Goal: Task Accomplishment & Management: Manage account settings

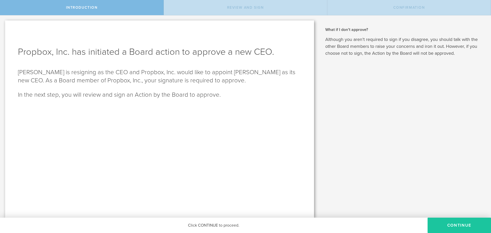
click at [448, 225] on button "Continue" at bounding box center [458, 224] width 63 height 15
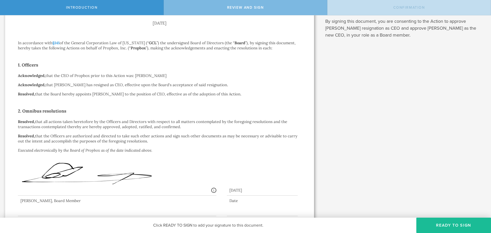
scroll to position [76, 0]
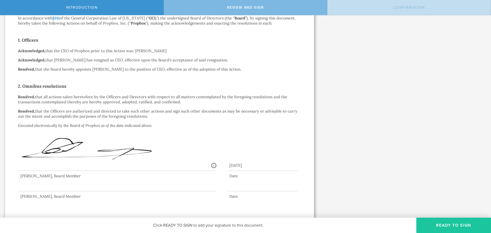
click at [454, 225] on button "Ready to Sign" at bounding box center [453, 224] width 75 height 15
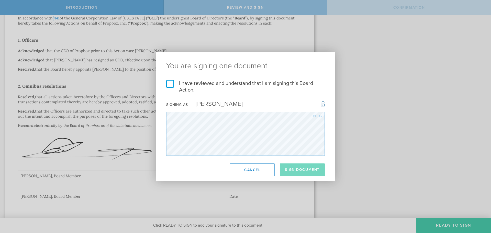
click at [168, 88] on label "I have reviewed and understand that I am signing this Board Action." at bounding box center [245, 86] width 158 height 13
click at [0, 0] on input "I have reviewed and understand that I am signing this Board Action." at bounding box center [0, 0] width 0 height 0
click at [302, 172] on button "Sign Document" at bounding box center [302, 169] width 45 height 13
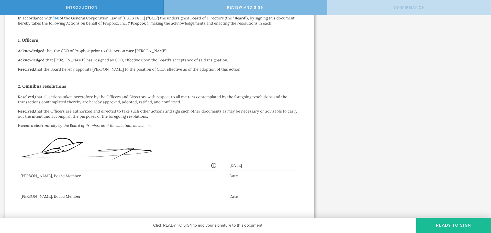
scroll to position [0, 0]
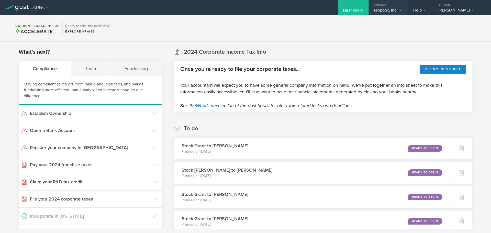
click at [386, 8] on div "Propbox, Inc." at bounding box center [388, 12] width 29 height 8
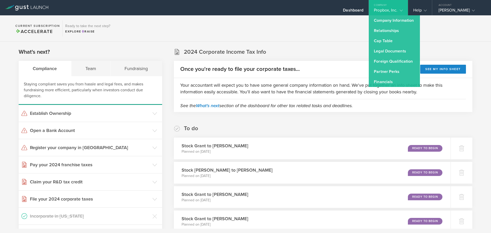
click at [297, 30] on section "Current Subscription Accelerate Ready to take the next step? Explore Raise" at bounding box center [245, 28] width 491 height 26
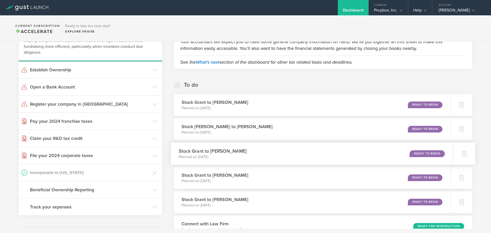
scroll to position [77, 0]
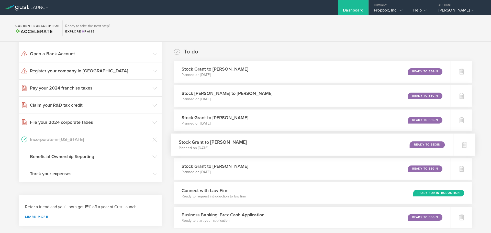
click at [425, 145] on div "Ready to Begin" at bounding box center [426, 144] width 35 height 7
click at [381, 5] on div "Company" at bounding box center [387, 4] width 39 height 8
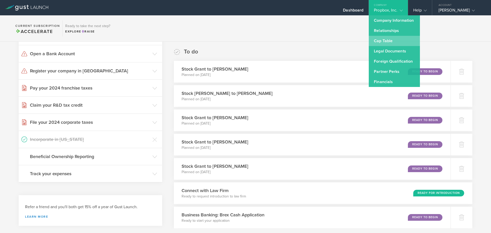
click at [380, 43] on link "Cap Table" at bounding box center [393, 41] width 51 height 10
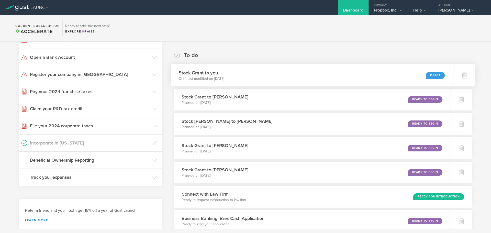
scroll to position [77, 0]
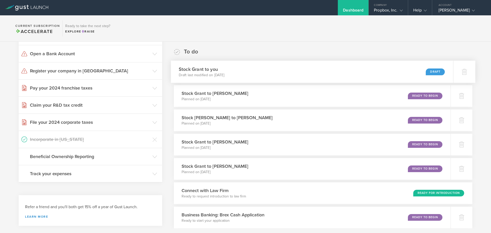
click at [431, 74] on div "Draft" at bounding box center [434, 71] width 19 height 7
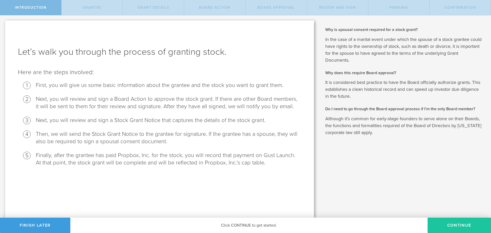
click at [445, 226] on button "Continue" at bounding box center [458, 224] width 63 height 15
radio input "true"
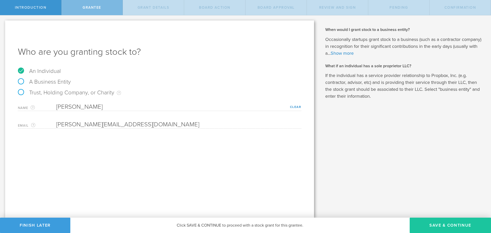
click at [434, 225] on button "Save & Continue" at bounding box center [449, 224] width 81 height 15
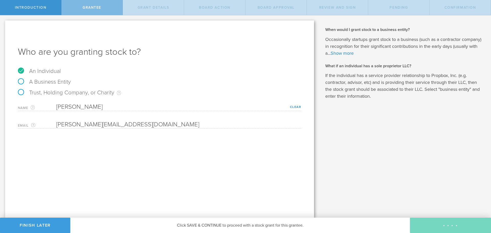
type input "3,239,844"
type input "48"
type input "12"
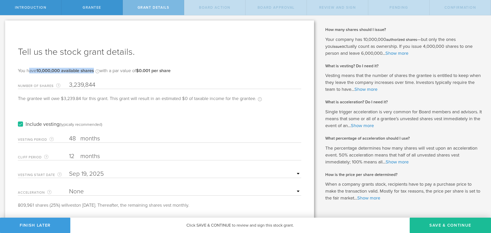
drag, startPoint x: 29, startPoint y: 70, endPoint x: 92, endPoint y: 69, distance: 62.3
click at [92, 69] on div "You have 10,000,000 available shares Available shares is the number of authoriz…" at bounding box center [94, 73] width 153 height 10
click at [116, 71] on span "with a par value of $0.001 per share" at bounding box center [134, 71] width 71 height 6
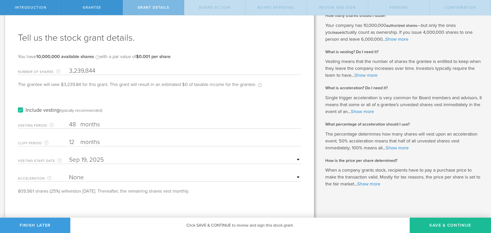
click at [294, 178] on select "None Single Trigger Double Trigger" at bounding box center [185, 177] width 232 height 8
click at [268, 179] on select "None Single Trigger Double Trigger" at bounding box center [185, 177] width 232 height 8
select select "single"
click at [69, 173] on select "None Single Trigger Double Trigger" at bounding box center [185, 177] width 232 height 8
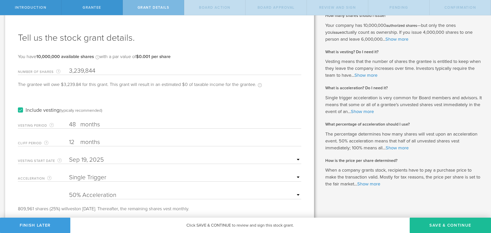
click at [103, 193] on select "25% Acceleration 50% Acceleration 75% Acceleration 100% Acceleration" at bounding box center [185, 195] width 232 height 8
select select "100"
click at [69, 191] on select "25% Acceleration 50% Acceleration 75% Acceleration 100% Acceleration" at bounding box center [185, 195] width 232 height 8
click at [47, 188] on form "Number of Shares The total amount of stock the company is granting to this reci…" at bounding box center [159, 137] width 283 height 146
click at [108, 160] on input "text" at bounding box center [185, 160] width 232 height 8
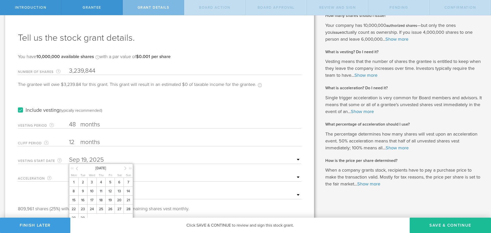
click at [76, 168] on icon at bounding box center [77, 168] width 2 height 6
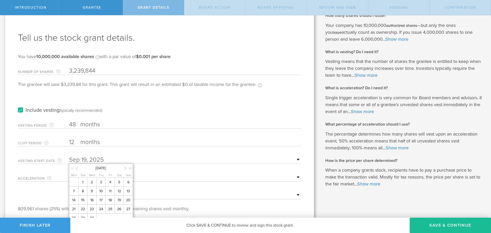
click at [76, 168] on icon at bounding box center [77, 168] width 2 height 6
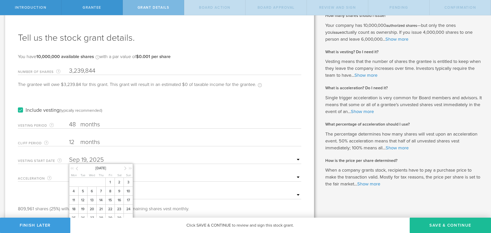
click at [76, 168] on icon at bounding box center [77, 168] width 2 height 6
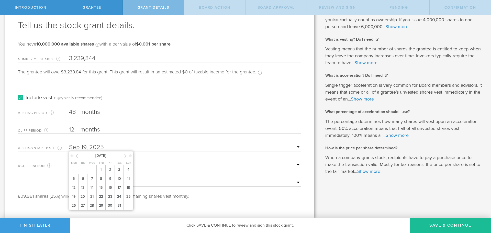
click at [125, 155] on icon at bounding box center [125, 155] width 2 height 6
click at [128, 168] on span "1" at bounding box center [127, 169] width 9 height 9
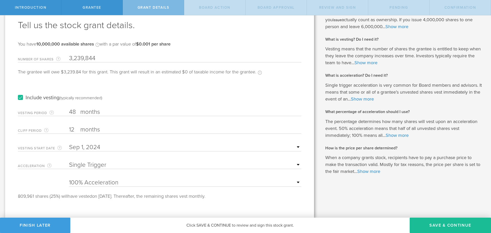
click at [85, 111] on label "months" at bounding box center [105, 112] width 51 height 9
click at [85, 111] on input "48" at bounding box center [185, 112] width 232 height 8
drag, startPoint x: 74, startPoint y: 111, endPoint x: 65, endPoint y: 110, distance: 9.3
click at [65, 110] on div "Vesting Period The total number of months until vesting is complete. 48 months …" at bounding box center [159, 111] width 283 height 10
type input "88"
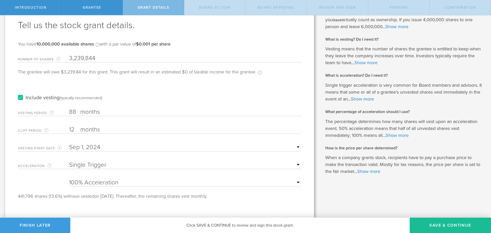
click at [96, 162] on select "None Single Trigger Double Trigger" at bounding box center [185, 165] width 232 height 8
click at [69, 161] on select "None Single Trigger Double Trigger" at bounding box center [185, 165] width 232 height 8
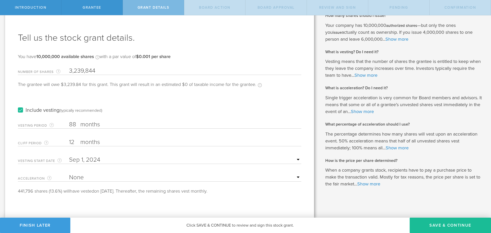
scroll to position [14, 0]
click at [96, 176] on select "None Single Trigger Double Trigger" at bounding box center [185, 177] width 232 height 8
click at [99, 174] on select "None Single Trigger Double Trigger" at bounding box center [185, 177] width 232 height 8
click at [99, 177] on select "None Single Trigger Double Trigger" at bounding box center [185, 177] width 232 height 8
select select "single"
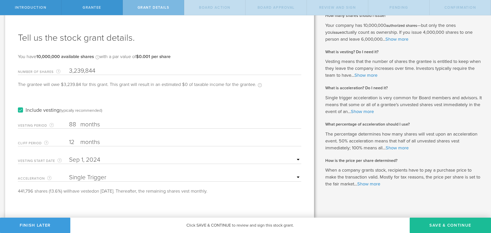
click at [69, 173] on select "None Single Trigger Double Trigger" at bounding box center [185, 177] width 232 height 8
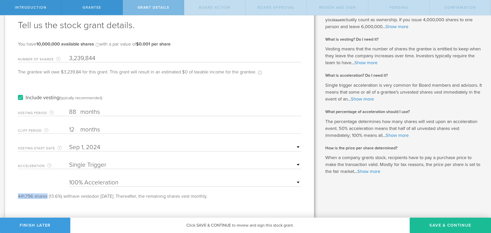
drag, startPoint x: 19, startPoint y: 197, endPoint x: 47, endPoint y: 196, distance: 28.1
click at [47, 196] on div "441,796 shares (13.6%) will have vested on September 1, 2025. Thereafter, the r…" at bounding box center [159, 196] width 283 height 5
click at [76, 108] on input "88" at bounding box center [185, 112] width 232 height 8
click at [109, 111] on label "months" at bounding box center [105, 112] width 51 height 9
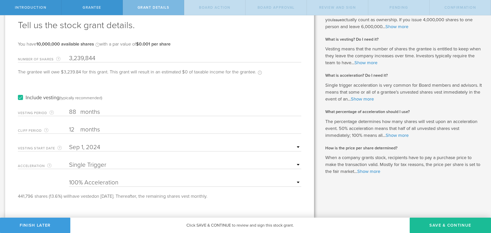
click at [109, 111] on input "88" at bounding box center [185, 112] width 232 height 8
click at [105, 111] on label "months" at bounding box center [105, 112] width 51 height 9
click at [105, 111] on input "88" at bounding box center [185, 112] width 232 height 8
drag, startPoint x: 77, startPoint y: 111, endPoint x: 65, endPoint y: 111, distance: 11.8
click at [65, 111] on div "Vesting Period The total number of months until vesting is complete. 88 months …" at bounding box center [159, 111] width 283 height 10
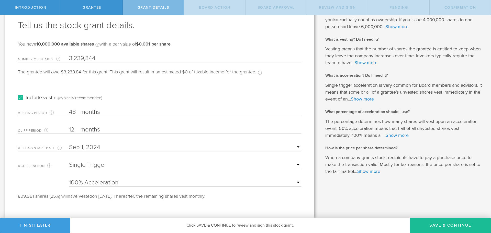
type input "48"
click at [96, 103] on div "Include vesting (typically recommended)" at bounding box center [159, 93] width 283 height 26
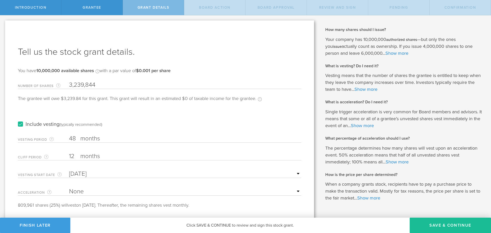
click at [102, 173] on input "[DATE]" at bounding box center [185, 174] width 232 height 8
click at [76, 180] on icon at bounding box center [77, 182] width 2 height 6
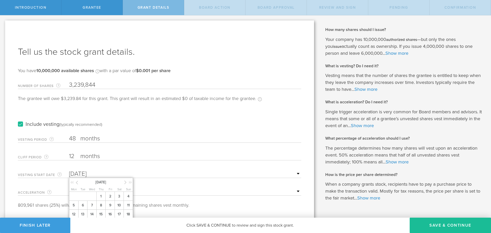
click at [76, 180] on icon at bounding box center [77, 182] width 2 height 6
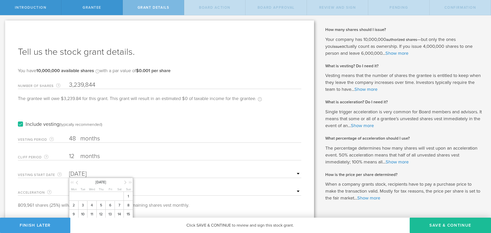
click at [76, 180] on icon at bounding box center [77, 182] width 2 height 6
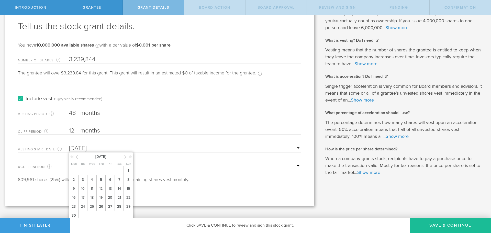
click at [50, 179] on div "809,961 shares (25%) will vest on September 19, 2026. Thereafter, the remaining…" at bounding box center [159, 179] width 283 height 5
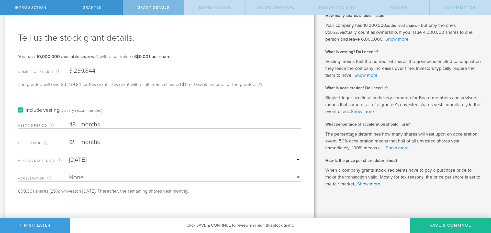
scroll to position [14, 0]
drag, startPoint x: 70, startPoint y: 176, endPoint x: 77, endPoint y: 176, distance: 6.7
click at [70, 176] on select "None Single Trigger Double Trigger" at bounding box center [185, 177] width 232 height 8
drag, startPoint x: 126, startPoint y: 157, endPoint x: 136, endPoint y: 163, distance: 11.6
click at [127, 157] on input "Sep 19, 2025" at bounding box center [185, 160] width 232 height 8
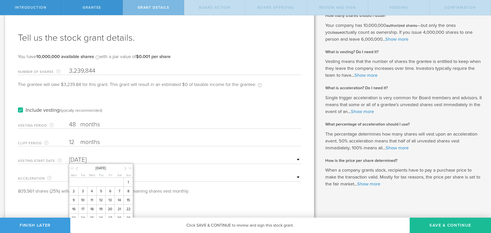
click at [77, 169] on icon at bounding box center [77, 168] width 2 height 6
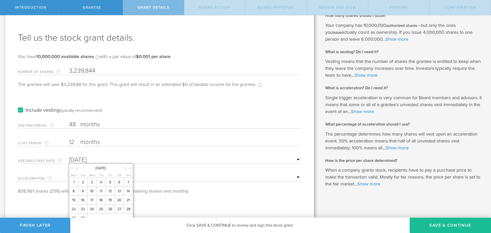
click at [124, 168] on icon at bounding box center [125, 168] width 2 height 6
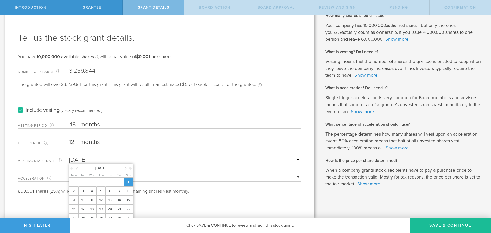
click at [129, 183] on span "1" at bounding box center [127, 182] width 9 height 9
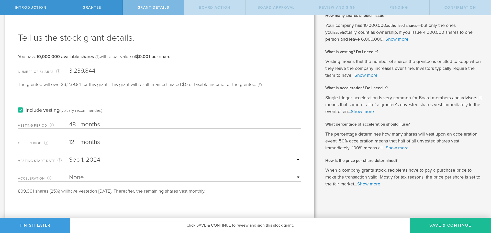
click at [213, 176] on select "None Single Trigger Double Trigger" at bounding box center [185, 177] width 232 height 8
select select "double"
click at [69, 173] on select "None Single Trigger Double Trigger" at bounding box center [185, 177] width 232 height 8
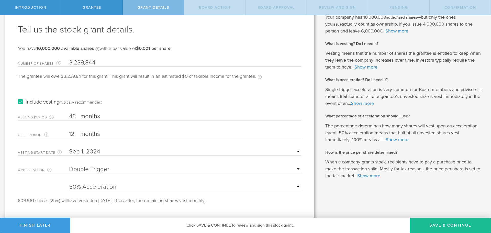
scroll to position [27, 0]
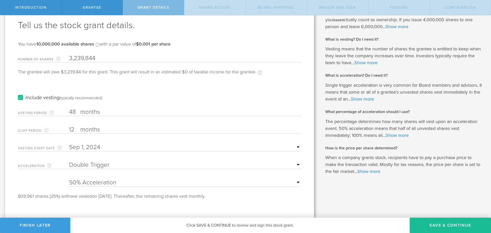
click at [212, 178] on div "25% Acceleration 50% Acceleration 75% Acceleration 100% Acceleration" at bounding box center [185, 181] width 232 height 10
click at [202, 184] on select "25% Acceleration 50% Acceleration 75% Acceleration 100% Acceleration" at bounding box center [185, 183] width 232 height 8
select select "75"
click at [69, 179] on select "25% Acceleration 50% Acceleration 75% Acceleration 100% Acceleration" at bounding box center [185, 183] width 232 height 8
drag, startPoint x: 19, startPoint y: 196, endPoint x: 36, endPoint y: 193, distance: 17.7
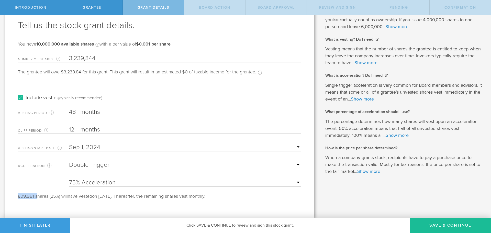
click at [36, 193] on form "Number of Shares The total amount of stock the company is granting to this reci…" at bounding box center [159, 125] width 283 height 146
click at [37, 193] on form "Number of Shares The total amount of stock the company is granting to this reci…" at bounding box center [159, 125] width 283 height 146
click at [445, 223] on button "Save & Continue" at bounding box center [449, 224] width 81 height 15
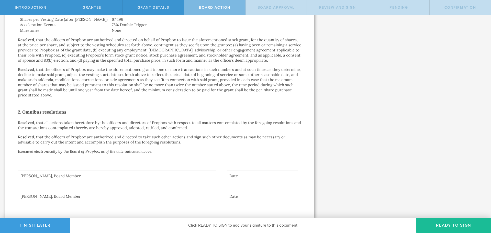
scroll to position [245, 0]
click at [444, 227] on button "Ready to Sign" at bounding box center [453, 224] width 75 height 15
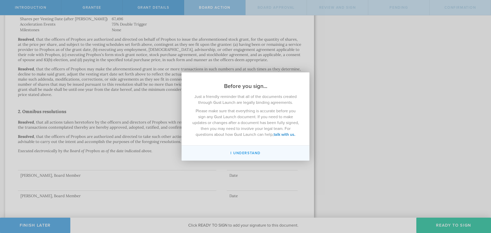
click at [247, 150] on button "I understand" at bounding box center [245, 152] width 128 height 15
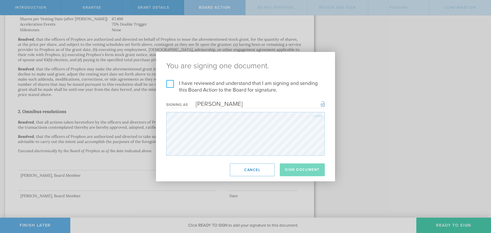
click at [169, 83] on label "I have reviewed and understand that I am signing and sending this Board Action …" at bounding box center [245, 86] width 158 height 13
click at [0, 0] on input "I have reviewed and understand that I am signing and sending this Board Action …" at bounding box center [0, 0] width 0 height 0
click at [307, 172] on button "Sign Document" at bounding box center [302, 169] width 45 height 13
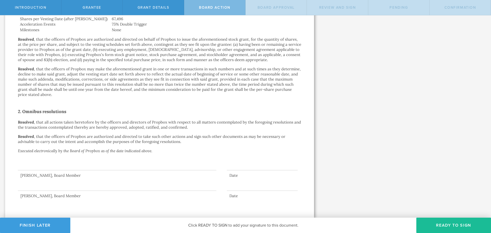
scroll to position [0, 0]
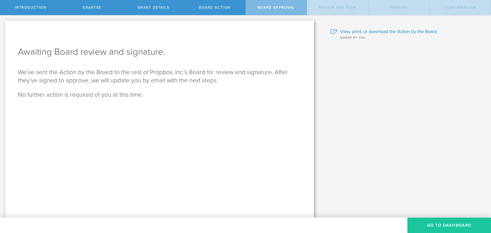
click at [431, 223] on button "Go To Dashboard" at bounding box center [449, 224] width 84 height 15
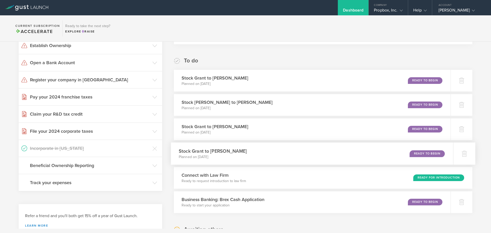
scroll to position [77, 0]
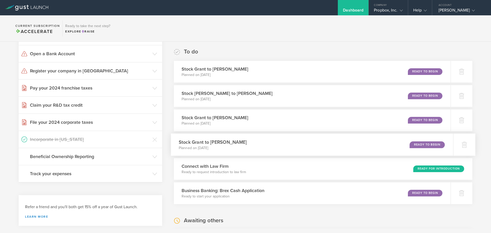
click at [421, 146] on div "Ready to Begin" at bounding box center [426, 144] width 35 height 7
click at [388, 9] on div "Propbox, Inc." at bounding box center [388, 12] width 29 height 8
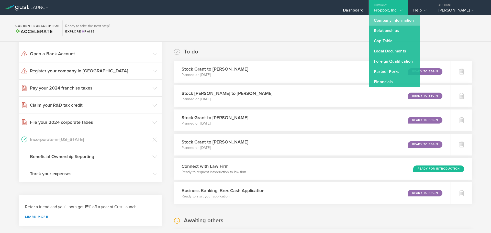
click at [389, 22] on link "Company Information" at bounding box center [393, 20] width 51 height 10
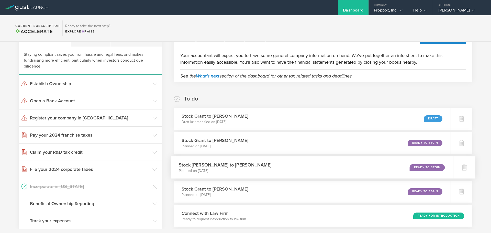
scroll to position [77, 0]
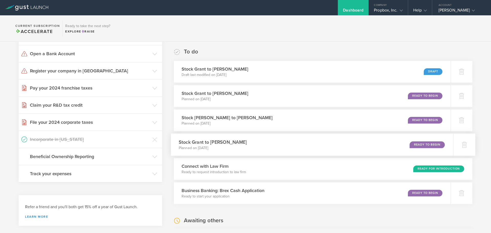
click at [418, 144] on div "Ready to Begin" at bounding box center [426, 144] width 35 height 7
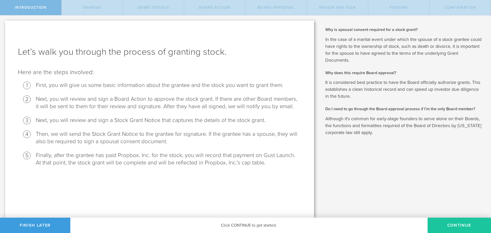
click at [435, 223] on button "Continue" at bounding box center [458, 224] width 63 height 15
radio input "true"
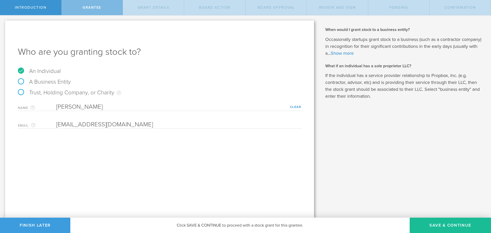
click at [125, 129] on div "Who are you granting stock to? An Individual A Business Entity Trust, Holding C…" at bounding box center [159, 118] width 309 height 197
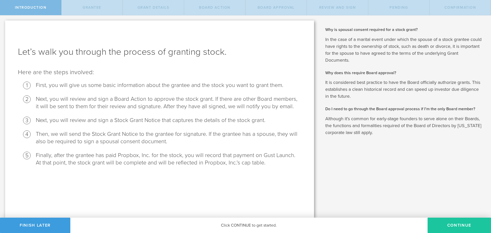
click at [442, 228] on button "Continue" at bounding box center [458, 224] width 63 height 15
radio input "true"
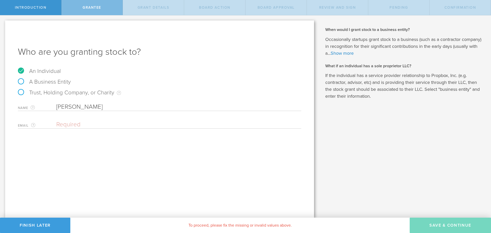
click at [58, 122] on input "email" at bounding box center [177, 125] width 242 height 8
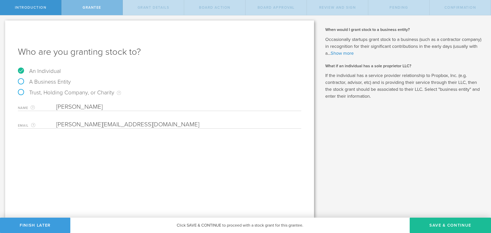
type input "tony@propbox.co"
click at [128, 143] on div "Who are you granting stock to? An Individual A Business Entity Trust, Holding C…" at bounding box center [159, 118] width 309 height 197
click at [422, 225] on button "Save & Continue" at bounding box center [449, 224] width 81 height 15
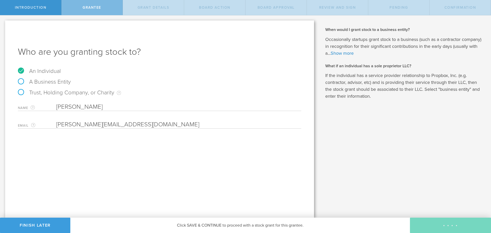
type input "3,239,844"
type input "48"
type input "12"
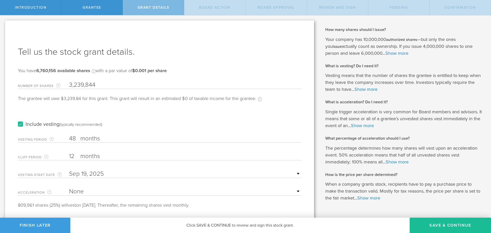
scroll to position [14, 0]
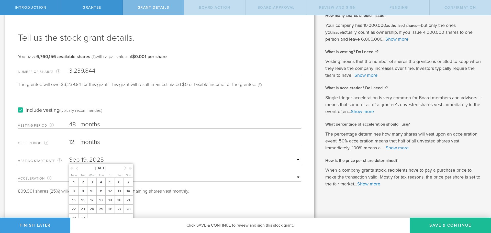
click at [93, 156] on input "text" at bounding box center [185, 160] width 232 height 8
click at [77, 170] on icon at bounding box center [77, 168] width 2 height 6
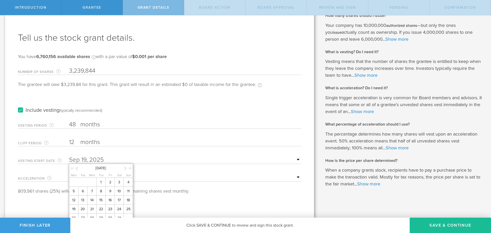
click at [77, 170] on icon at bounding box center [77, 168] width 2 height 6
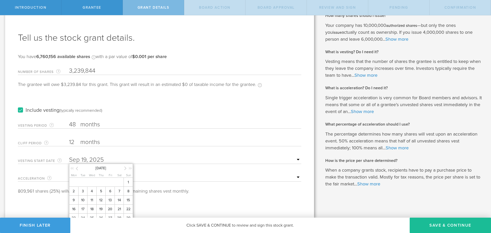
click at [77, 170] on icon at bounding box center [77, 168] width 2 height 6
click at [76, 170] on icon at bounding box center [77, 168] width 2 height 6
click at [130, 182] on span "1" at bounding box center [127, 182] width 9 height 9
click at [173, 180] on select "None Single Trigger Double Trigger" at bounding box center [185, 177] width 232 height 8
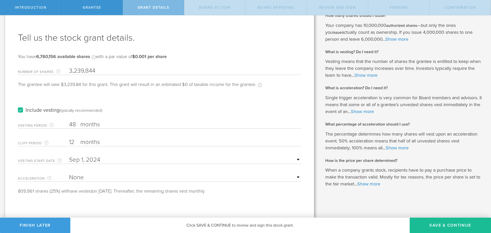
select select "double"
click at [69, 173] on select "None Single Trigger Double Trigger" at bounding box center [185, 177] width 232 height 8
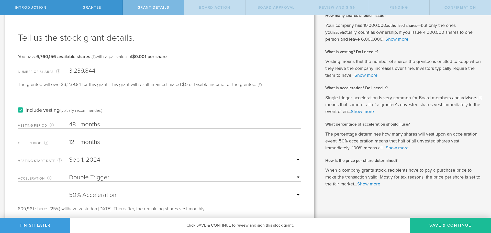
click at [131, 191] on div "25% Acceleration 50% Acceleration 75% Acceleration 100% Acceleration" at bounding box center [185, 194] width 232 height 10
click at [123, 194] on select "25% Acceleration 50% Acceleration 75% Acceleration 100% Acceleration" at bounding box center [185, 195] width 232 height 8
select select "75"
click at [69, 191] on select "25% Acceleration 50% Acceleration 75% Acceleration 100% Acceleration" at bounding box center [185, 195] width 232 height 8
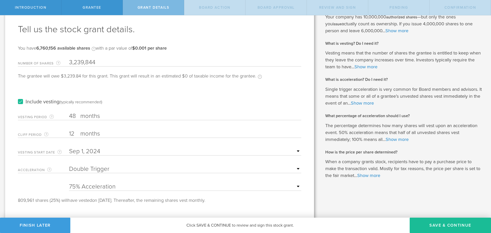
scroll to position [27, 0]
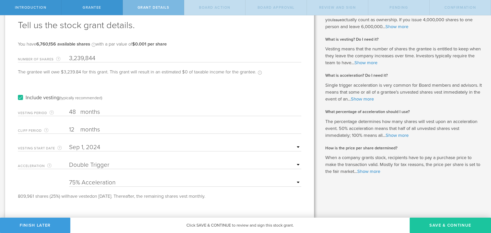
click at [452, 226] on button "Save & Continue" at bounding box center [449, 224] width 81 height 15
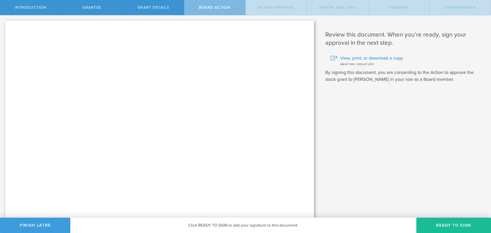
scroll to position [0, 0]
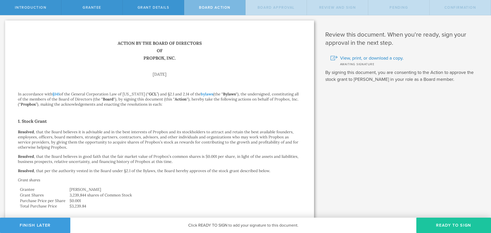
click at [445, 226] on button "Ready to Sign" at bounding box center [453, 224] width 75 height 15
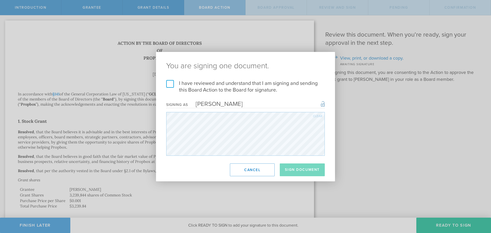
click at [165, 84] on div "I have reviewed and understand that I am signing and sending this Board Action …" at bounding box center [245, 118] width 179 height 76
click at [169, 83] on label "I have reviewed and understand that I am signing and sending this Board Action …" at bounding box center [245, 86] width 158 height 13
click at [0, 0] on input "I have reviewed and understand that I am signing and sending this Board Action …" at bounding box center [0, 0] width 0 height 0
click at [293, 170] on button "Sign Document" at bounding box center [302, 169] width 45 height 13
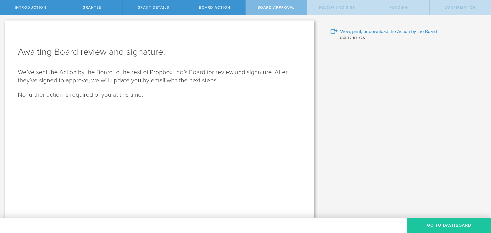
click at [452, 223] on button "Go To Dashboard" at bounding box center [449, 224] width 84 height 15
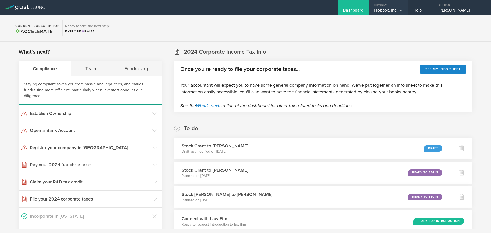
click at [389, 8] on div "Propbox, Inc." at bounding box center [388, 12] width 29 height 8
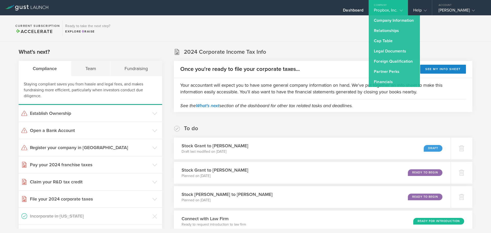
click at [340, 21] on section "Current Subscription Accelerate Ready to take the next step? Explore Raise" at bounding box center [245, 28] width 491 height 26
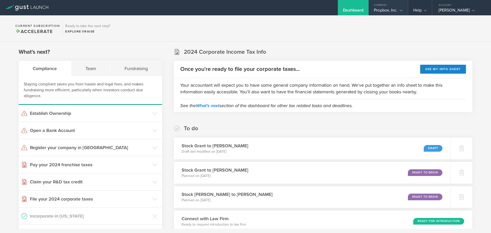
click at [385, 8] on div "Propbox, Inc." at bounding box center [388, 12] width 29 height 8
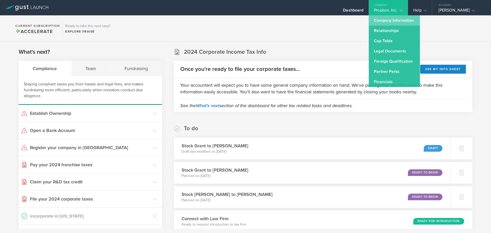
click at [390, 17] on link "Company Information" at bounding box center [393, 20] width 51 height 10
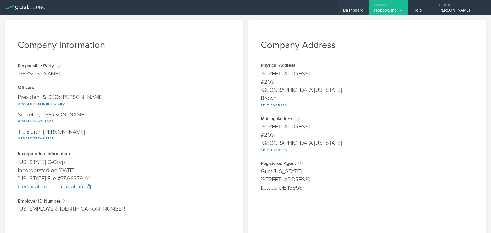
click at [354, 11] on div "Dashboard" at bounding box center [353, 12] width 20 height 8
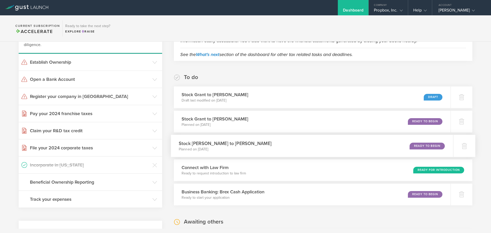
scroll to position [77, 0]
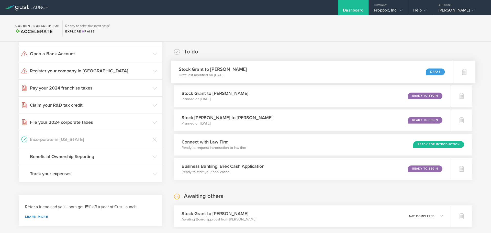
click at [320, 75] on div "Stock Grant to [PERSON_NAME] Draft last modified on [DATE] Draft" at bounding box center [312, 72] width 282 height 22
click at [374, 6] on div "Company" at bounding box center [387, 4] width 39 height 8
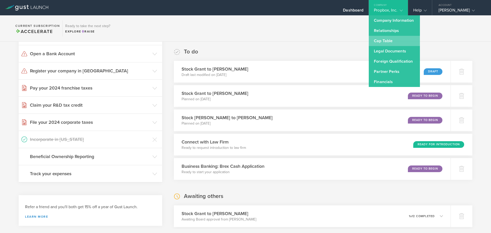
click at [382, 41] on link "Cap Table" at bounding box center [393, 41] width 51 height 10
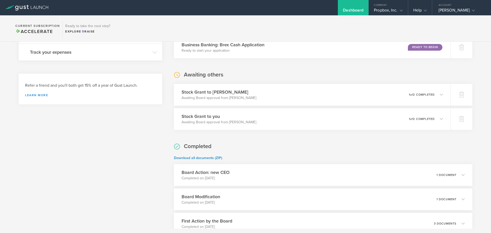
scroll to position [204, 0]
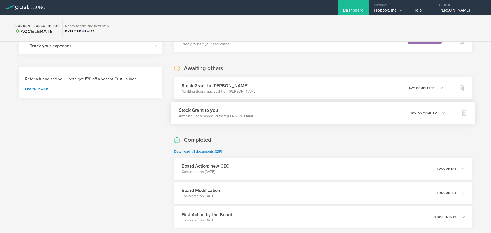
click at [356, 118] on div "Stock Grant to you Awaiting Board approval from [PERSON_NAME] 0 undeliverable 1…" at bounding box center [312, 112] width 282 height 22
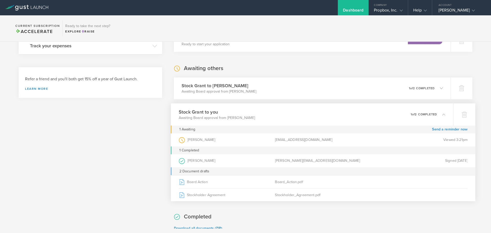
click at [364, 111] on div "Stock Grant to you Awaiting Board approval from [PERSON_NAME] 0 undeliverable 1…" at bounding box center [312, 114] width 282 height 22
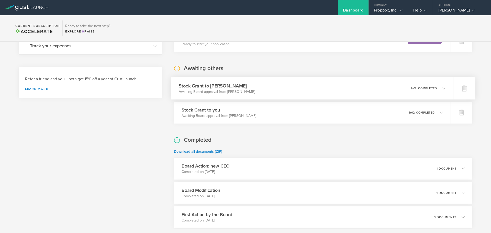
click at [396, 90] on div "Stock Grant to [PERSON_NAME] Awaiting Board approval from [PERSON_NAME] 0 undel…" at bounding box center [312, 88] width 282 height 22
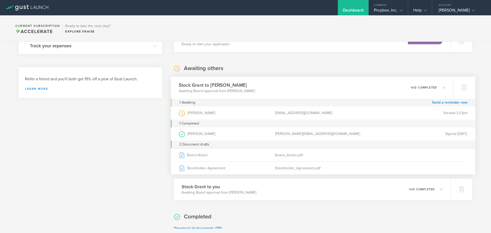
click at [383, 87] on div "Stock Grant to [PERSON_NAME] Awaiting Board approval from [PERSON_NAME] 0 undel…" at bounding box center [312, 87] width 282 height 22
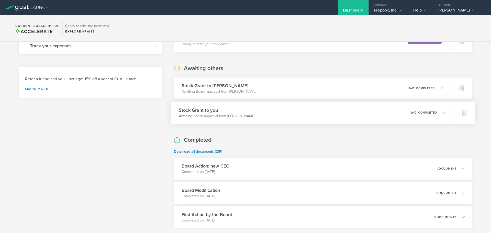
click at [364, 112] on div "Stock Grant to you Awaiting Board approval from [PERSON_NAME] 0 undeliverable 1…" at bounding box center [312, 112] width 282 height 22
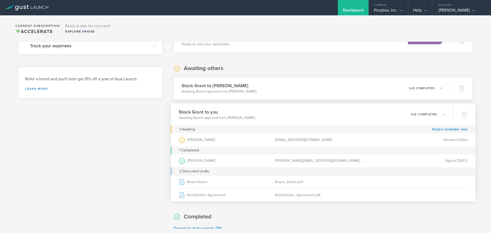
click at [364, 112] on div "Stock Grant to you Awaiting Board approval from [PERSON_NAME] 0 undeliverable 1…" at bounding box center [312, 114] width 282 height 22
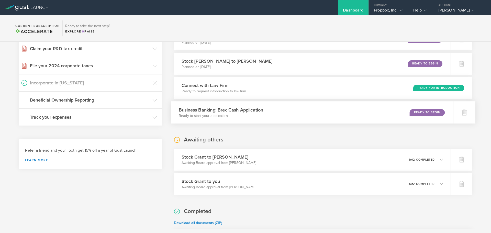
scroll to position [131, 0]
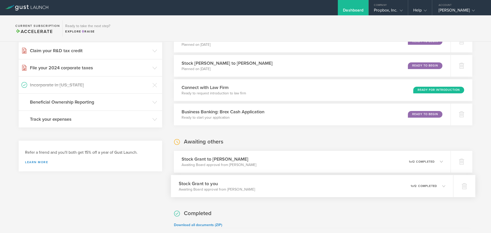
click at [265, 187] on div "Stock Grant to you Awaiting Board approval from [PERSON_NAME] 0 undeliverable 1…" at bounding box center [312, 186] width 282 height 22
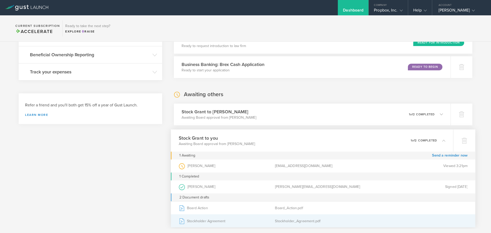
scroll to position [208, 0]
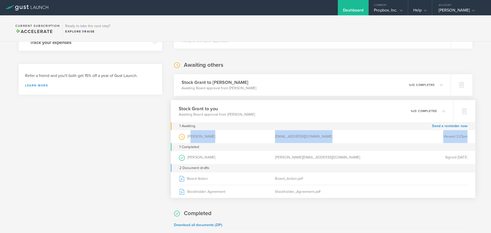
drag, startPoint x: 189, startPoint y: 137, endPoint x: 467, endPoint y: 138, distance: 277.5
click at [467, 138] on div "[PERSON_NAME] (as Board Member ) [EMAIL_ADDRESS][DOMAIN_NAME] Viewed 3:21pm" at bounding box center [323, 136] width 304 height 13
click at [471, 139] on div "[PERSON_NAME] (as Board Member ) [EMAIL_ADDRESS][DOMAIN_NAME] Viewed 3:21pm" at bounding box center [323, 136] width 304 height 13
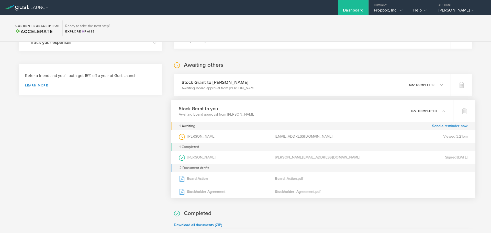
click at [340, 113] on div "Stock Grant to you Awaiting Board approval from [PERSON_NAME] 0 undeliverable 1…" at bounding box center [312, 111] width 282 height 22
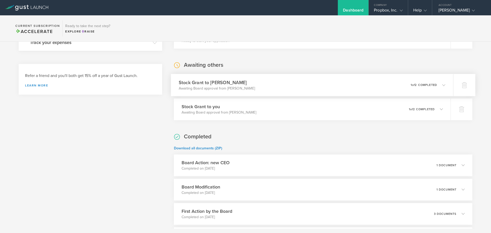
click at [333, 86] on div "Stock Grant to [PERSON_NAME] Awaiting Board approval from [PERSON_NAME] 0 undel…" at bounding box center [312, 85] width 282 height 22
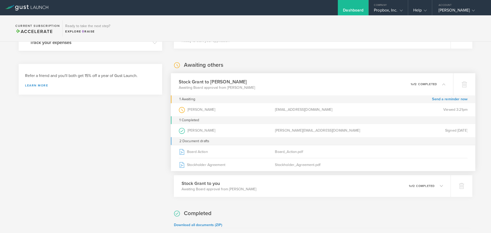
click at [355, 87] on div "Stock Grant to [PERSON_NAME] Awaiting Board approval from [PERSON_NAME] 0 undel…" at bounding box center [312, 84] width 282 height 22
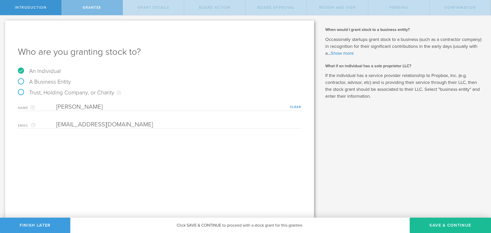
click at [75, 117] on div "Name The first and last name of the person that you are granting stock to. [PER…" at bounding box center [159, 114] width 283 height 28
click at [122, 129] on div "Who are you granting stock to? An Individual A Business Entity Trust, Holding C…" at bounding box center [159, 118] width 309 height 197
click at [47, 124] on div "Email The email address of the person that you are granting stock to. yeeeeeeha…" at bounding box center [159, 123] width 283 height 10
click at [92, 136] on div "Who are you granting stock to? An Individual A Business Entity Trust, Holding C…" at bounding box center [159, 118] width 309 height 197
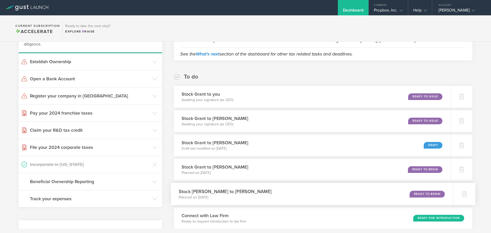
scroll to position [51, 0]
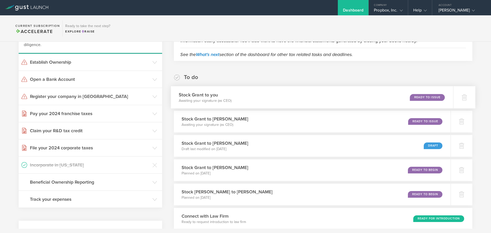
click at [385, 96] on div "Stock Grant to you Awaiting your signature (as CEO) Ready to Issue" at bounding box center [312, 97] width 282 height 22
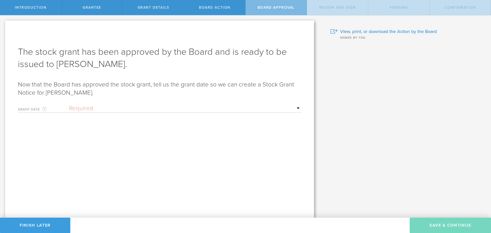
click at [229, 107] on select "Required Upon [PERSON_NAME]'s signature A specific date" at bounding box center [185, 109] width 232 height 8
select select "uponGranteeSignature"
click at [69, 105] on select "Required Upon [PERSON_NAME]'s signature A specific date" at bounding box center [185, 109] width 232 height 8
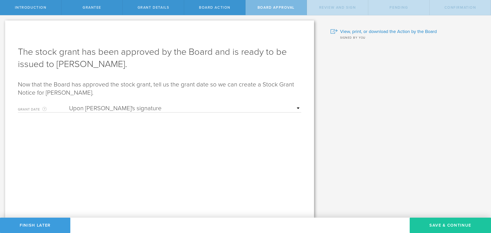
click at [442, 223] on button "Save & Continue" at bounding box center [449, 224] width 81 height 15
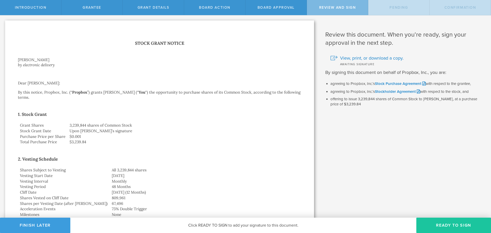
click at [448, 222] on button "Ready to Sign" at bounding box center [453, 224] width 75 height 15
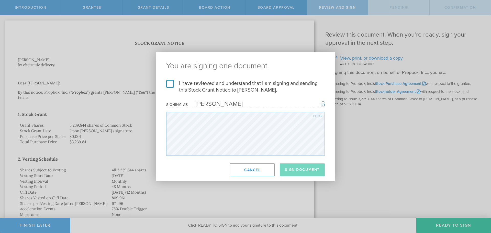
click at [168, 83] on label "I have reviewed and understand that I am signing and sending this Stock Grant N…" at bounding box center [245, 86] width 158 height 13
click at [0, 0] on input "I have reviewed and understand that I am signing and sending this Stock Grant N…" at bounding box center [0, 0] width 0 height 0
click at [310, 172] on button "Sign Document" at bounding box center [302, 169] width 45 height 13
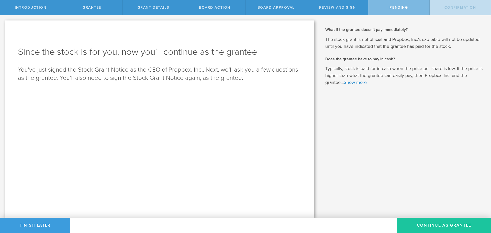
click at [443, 225] on button "Continue as Grantee" at bounding box center [444, 224] width 94 height 15
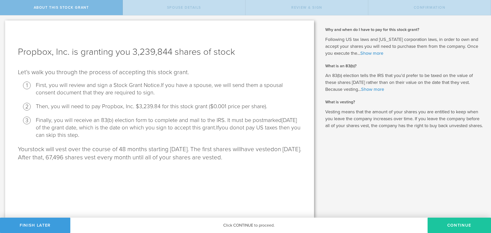
click at [436, 223] on button "CONTINUE" at bounding box center [458, 224] width 63 height 15
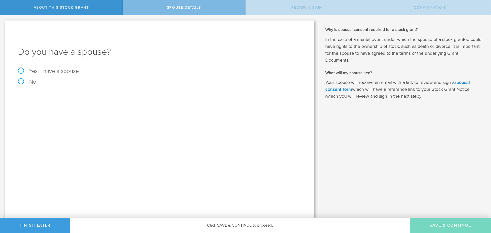
click at [28, 81] on label "No" at bounding box center [159, 82] width 283 height 6
click at [3, 24] on input "No" at bounding box center [1, 19] width 3 height 8
radio input "true"
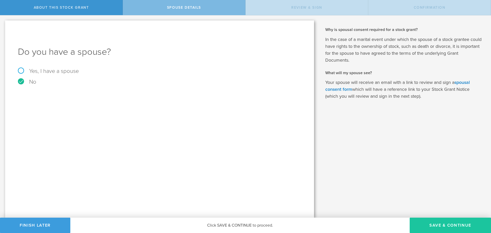
click at [413, 224] on button "Save & Continue" at bounding box center [449, 224] width 81 height 15
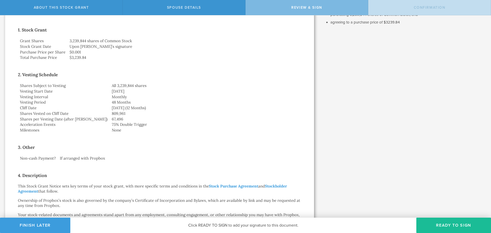
scroll to position [102, 0]
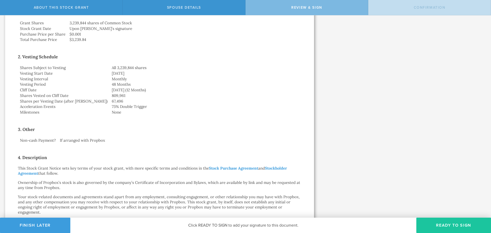
click at [440, 221] on button "Ready to Sign" at bounding box center [453, 224] width 75 height 15
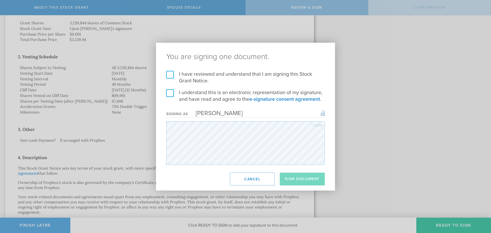
click at [170, 76] on label "I have reviewed and understand that I am signing this Stock Grant Notice." at bounding box center [245, 77] width 158 height 13
click at [0, 0] on input "I have reviewed and understand that I am signing this Stock Grant Notice." at bounding box center [0, 0] width 0 height 0
click at [167, 95] on label "I understand this is an electronic representation of my signature, and have rea…" at bounding box center [245, 95] width 158 height 13
click at [0, 0] on input "I understand this is an electronic representation of my signature, and have rea…" at bounding box center [0, 0] width 0 height 0
click at [308, 180] on button "Sign Document" at bounding box center [302, 178] width 45 height 13
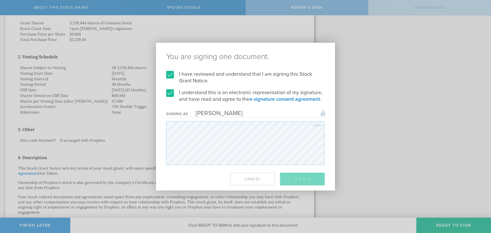
scroll to position [0, 0]
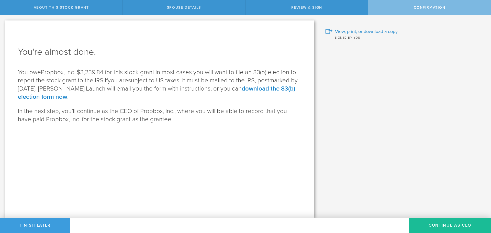
click at [261, 74] on span "In most cases you will want to file an 83(b) election to report the stock grant…" at bounding box center [158, 84] width 280 height 32
click at [153, 78] on span "In most cases you will want to file an 83(b) election to report the stock grant…" at bounding box center [158, 84] width 280 height 32
click at [121, 78] on span "you are" at bounding box center [118, 80] width 20 height 7
click at [187, 83] on span "In most cases you will want to file an 83(b) election to report the stock grant…" at bounding box center [158, 84] width 280 height 32
click at [66, 86] on span "In most cases you will want to file an 83(b) election to report the stock grant…" at bounding box center [158, 84] width 280 height 32
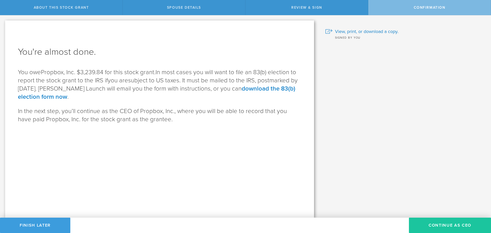
click at [436, 222] on button "Continue as CEO" at bounding box center [450, 224] width 82 height 15
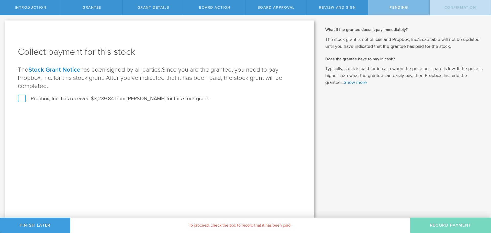
click at [24, 98] on label "Propbox, Inc. has received $3,239.84 from Victor Montalvo for this stock grant." at bounding box center [113, 98] width 191 height 7
click at [0, 0] on input "Propbox, Inc. has received $3,239.84 from Victor Montalvo for this stock grant." at bounding box center [0, 0] width 0 height 0
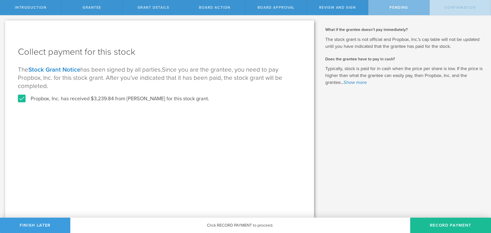
drag, startPoint x: 441, startPoint y: 222, endPoint x: 438, endPoint y: 195, distance: 27.8
click at [403, 15] on div "Introduction Grantee Grant Details Board Action Board Approval Review and Sign …" at bounding box center [245, 7] width 491 height 15
click at [456, 224] on button "Record Payment" at bounding box center [450, 224] width 81 height 15
click at [23, 98] on label "Propbox, Inc. has received $3,239.84 from Victor Montalvo for this stock grant." at bounding box center [113, 98] width 191 height 7
click at [0, 0] on input "Propbox, Inc. has received $3,239.84 from Victor Montalvo for this stock grant." at bounding box center [0, 0] width 0 height 0
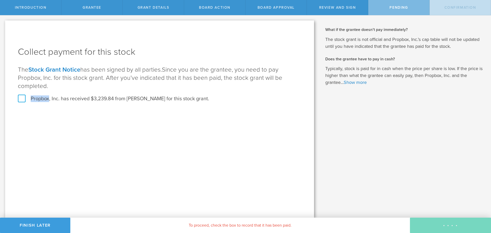
click at [23, 98] on label "Propbox, Inc. has received $3,239.84 from Victor Montalvo for this stock grant." at bounding box center [113, 98] width 191 height 7
click at [0, 0] on input "Propbox, Inc. has received $3,239.84 from Victor Montalvo for this stock grant." at bounding box center [0, 0] width 0 height 0
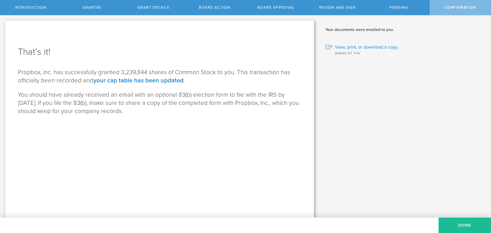
click at [161, 114] on p "You should have already received an email with an optional 83(b) election form …" at bounding box center [159, 103] width 283 height 25
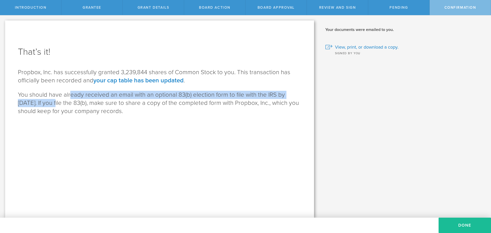
drag, startPoint x: 62, startPoint y: 103, endPoint x: 69, endPoint y: 90, distance: 14.5
click at [69, 90] on div "Propbox, Inc. has successfully granted 3,239,844 shares of Common Stock to you.…" at bounding box center [159, 91] width 283 height 47
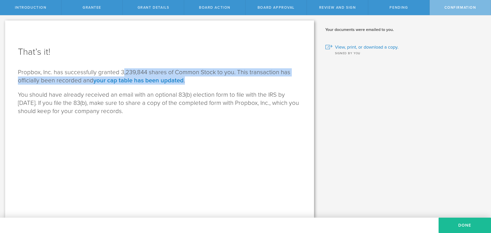
drag, startPoint x: 122, startPoint y: 73, endPoint x: 210, endPoint y: 80, distance: 87.7
click at [208, 80] on p "Propbox, Inc. has successfully granted 3,239,844 shares of Common Stock to you.…" at bounding box center [159, 76] width 283 height 16
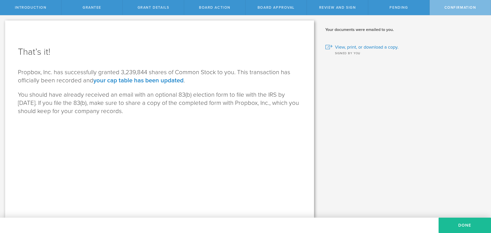
click at [127, 95] on p "You should have already received an email with an optional 83(b) election form …" at bounding box center [159, 103] width 283 height 25
click at [467, 223] on button "Done" at bounding box center [464, 224] width 52 height 15
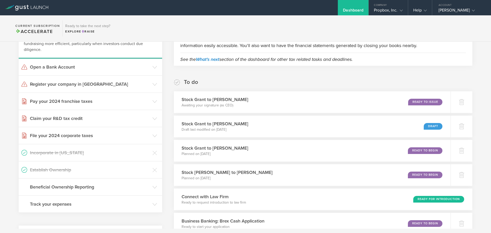
scroll to position [128, 0]
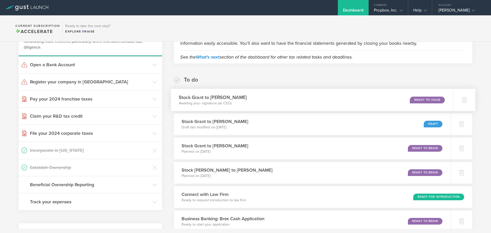
click at [365, 101] on div "Stock Grant to Tony McKendry Awaiting your signature (as CEO) Ready to Issue" at bounding box center [312, 100] width 282 height 22
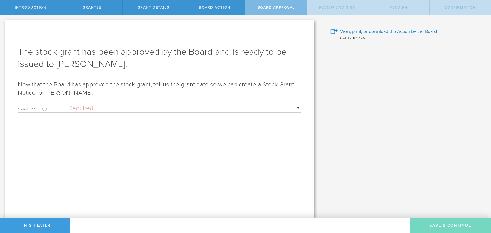
click at [98, 106] on select "Required Upon grantee's signature A specific date" at bounding box center [185, 109] width 232 height 8
select select "uponGranteeSignature"
click at [69, 105] on select "Required Upon grantee's signature A specific date" at bounding box center [185, 109] width 232 height 8
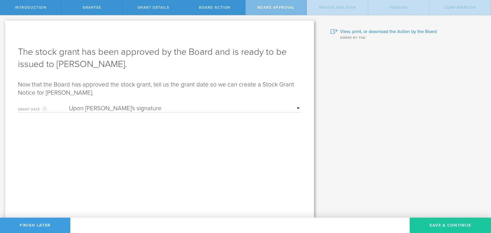
click at [431, 227] on button "Save & Continue" at bounding box center [449, 224] width 81 height 15
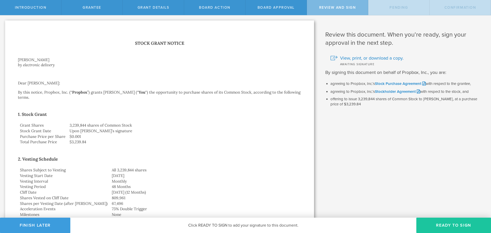
click at [436, 228] on button "Ready to Sign" at bounding box center [453, 224] width 75 height 15
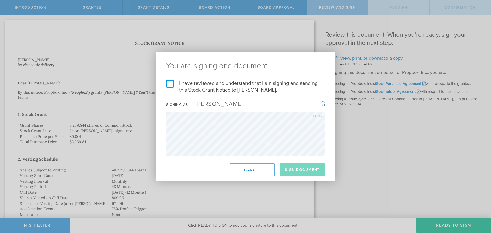
click at [171, 84] on label "I have reviewed and understand that I am signing and sending this Stock Grant N…" at bounding box center [245, 86] width 158 height 13
click at [0, 0] on input "I have reviewed and understand that I am signing and sending this Stock Grant N…" at bounding box center [0, 0] width 0 height 0
click at [312, 173] on button "Sign Document" at bounding box center [302, 169] width 45 height 13
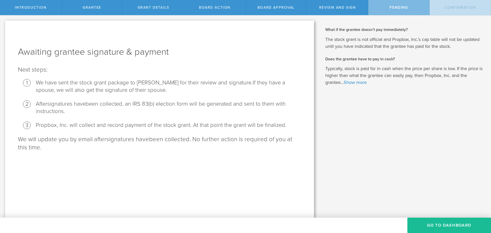
drag, startPoint x: 138, startPoint y: 82, endPoint x: 204, endPoint y: 87, distance: 65.6
click at [204, 87] on li "We have sent the stock grant package to Tony McKendry for their review and sign…" at bounding box center [168, 86] width 265 height 15
click at [217, 96] on ol "We have sent the stock grant package to Tony McKendry for their review and sign…" at bounding box center [159, 104] width 283 height 50
click at [433, 223] on button "Go To Dashboard" at bounding box center [449, 224] width 84 height 15
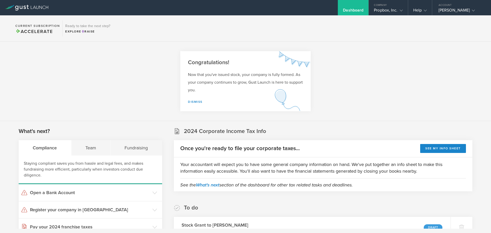
scroll to position [128, 0]
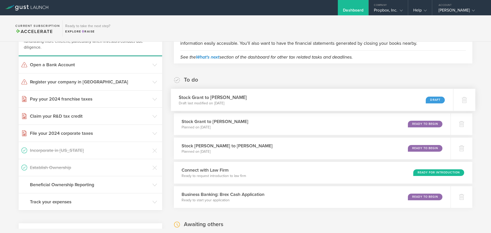
click at [306, 101] on div "Stock Grant to [PERSON_NAME] Draft last modified on [DATE] Draft" at bounding box center [312, 100] width 282 height 22
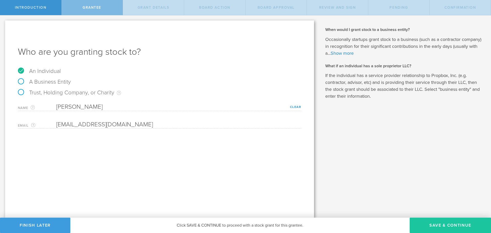
click at [438, 225] on button "Save & Continue" at bounding box center [449, 224] width 81 height 15
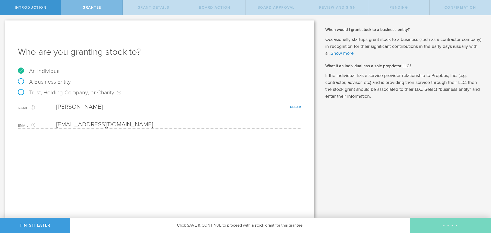
type input "1,495,312"
type input "48"
type input "12"
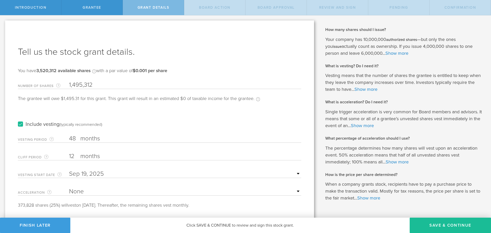
click at [152, 175] on input "text" at bounding box center [185, 174] width 232 height 8
click at [77, 183] on icon at bounding box center [77, 182] width 2 height 6
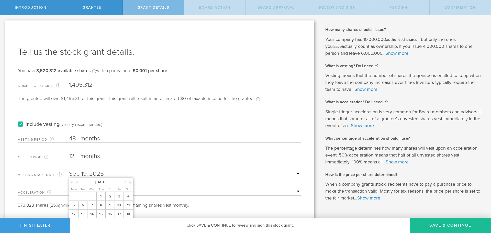
click at [77, 183] on icon at bounding box center [77, 182] width 2 height 6
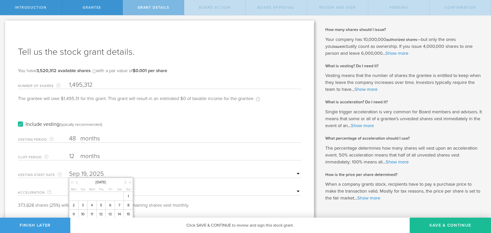
click at [77, 183] on icon at bounding box center [77, 182] width 2 height 6
click at [129, 197] on span "1" at bounding box center [127, 196] width 9 height 9
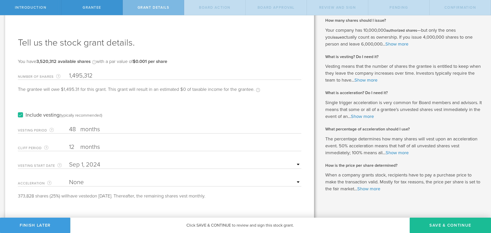
scroll to position [14, 0]
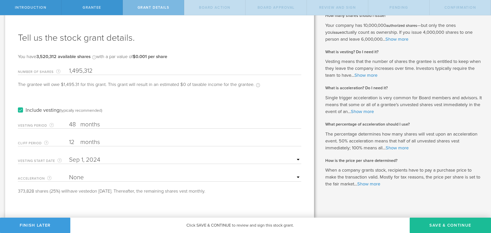
click at [134, 175] on select "None Single Trigger Double Trigger" at bounding box center [185, 177] width 232 height 8
select select "double"
click at [69, 173] on select "None Single Trigger Double Trigger" at bounding box center [185, 177] width 232 height 8
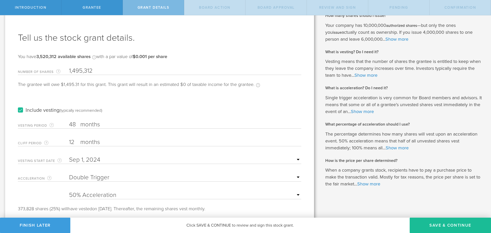
click at [135, 195] on select "25% Acceleration 50% Acceleration 75% Acceleration 100% Acceleration" at bounding box center [185, 195] width 232 height 8
select select "75"
click at [69, 191] on select "25% Acceleration 50% Acceleration 75% Acceleration 100% Acceleration" at bounding box center [185, 195] width 232 height 8
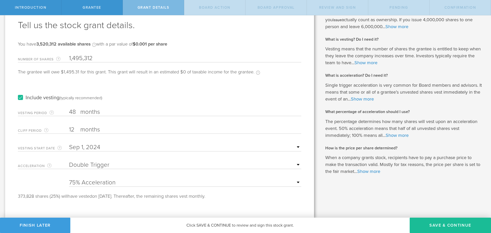
click at [97, 115] on label "months" at bounding box center [105, 112] width 51 height 9
click at [97, 115] on input "48" at bounding box center [185, 112] width 232 height 8
click at [102, 111] on label "months" at bounding box center [105, 112] width 51 height 9
click at [102, 111] on input "48" at bounding box center [185, 112] width 232 height 8
click at [155, 168] on select "None Single Trigger Double Trigger" at bounding box center [185, 165] width 232 height 8
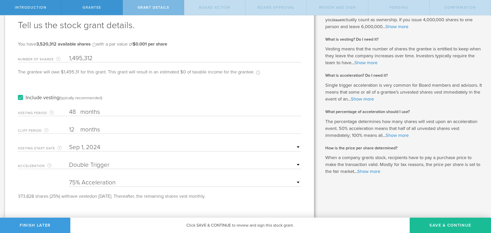
select select "none"
click at [69, 161] on select "None Single Trigger Double Trigger" at bounding box center [185, 165] width 232 height 8
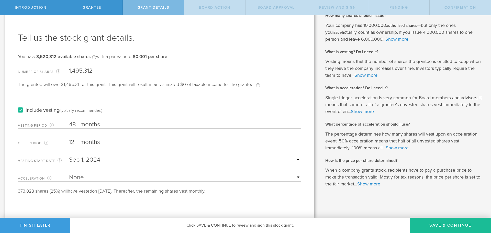
click at [128, 160] on ng-datepicker "September 2024 Mon Tue Wed Thu Fri Sat Sun 1 2 3 4 5 6 7 8 9 10 11 12 13 14 15 …" at bounding box center [185, 160] width 232 height 8
click at [100, 121] on label "months" at bounding box center [105, 125] width 51 height 9
click at [100, 121] on input "48" at bounding box center [185, 125] width 232 height 8
drag, startPoint x: 102, startPoint y: 124, endPoint x: 74, endPoint y: 124, distance: 28.6
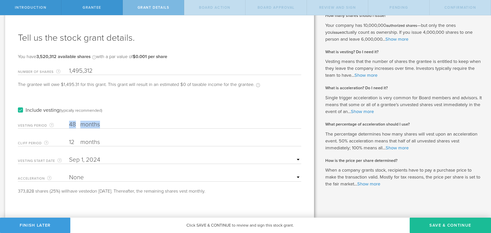
click at [74, 124] on div "Vesting Period The total number of months until vesting is complete. 48 months …" at bounding box center [159, 123] width 283 height 10
click at [74, 124] on input "48" at bounding box center [185, 125] width 232 height 8
drag, startPoint x: 75, startPoint y: 125, endPoint x: 66, endPoint y: 125, distance: 8.7
click at [66, 125] on div "Vesting Period The total number of months until vesting is complete. 48 months …" at bounding box center [159, 123] width 283 height 10
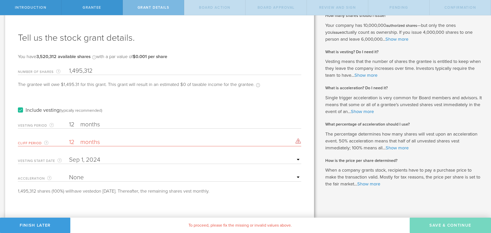
type input "12"
click at [69, 141] on input "12" at bounding box center [185, 142] width 232 height 8
click at [72, 141] on input "12" at bounding box center [185, 142] width 232 height 8
click at [22, 110] on label "Include vesting (typically recommended)" at bounding box center [60, 110] width 84 height 5
click at [0, 0] on input "Include vesting (typically recommended)" at bounding box center [0, 0] width 0 height 0
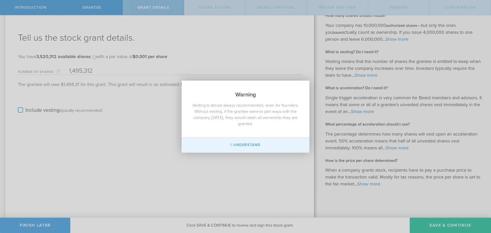
click at [250, 143] on button "I Understand" at bounding box center [245, 144] width 128 height 15
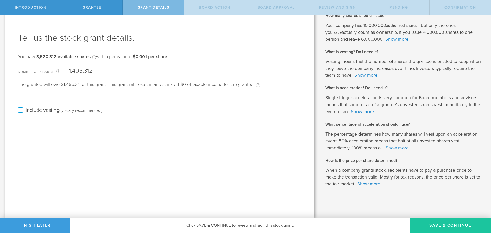
click at [438, 229] on button "Save & Continue" at bounding box center [449, 224] width 81 height 15
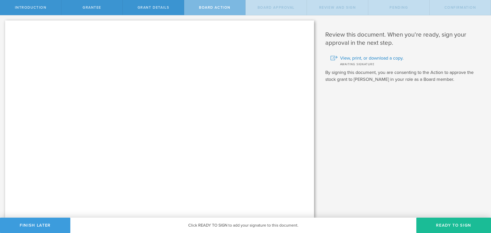
scroll to position [0, 0]
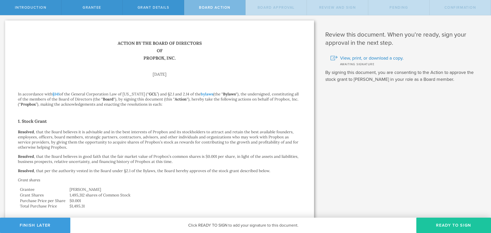
click at [439, 228] on button "Ready to Sign" at bounding box center [453, 224] width 75 height 15
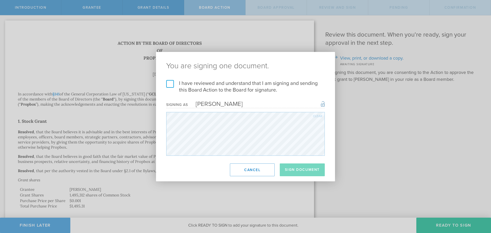
click at [167, 82] on label "I have reviewed and understand that I am signing and sending this Board Action …" at bounding box center [245, 86] width 158 height 13
click at [0, 0] on input "I have reviewed and understand that I am signing and sending this Board Action …" at bounding box center [0, 0] width 0 height 0
click at [297, 171] on button "Sign Document" at bounding box center [302, 169] width 45 height 13
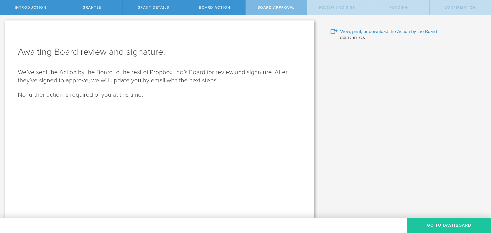
click at [446, 227] on button "Go To Dashboard" at bounding box center [449, 224] width 84 height 15
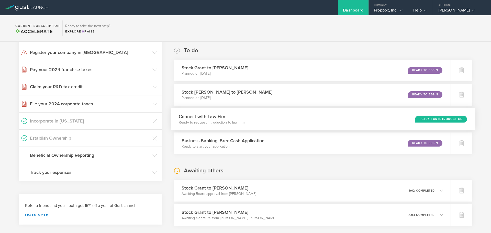
scroll to position [128, 0]
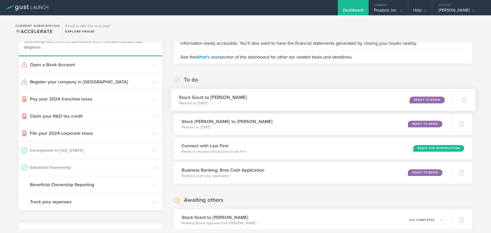
click at [297, 99] on div "Stock Grant to [PERSON_NAME] Planned on [DATE] Ready to Begin" at bounding box center [312, 100] width 282 height 22
click at [414, 99] on div "Ready to Begin" at bounding box center [426, 99] width 35 height 7
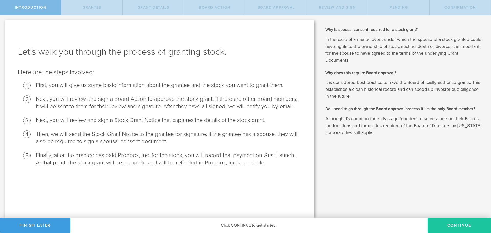
click at [449, 225] on button "Continue" at bounding box center [458, 224] width 63 height 15
radio input "true"
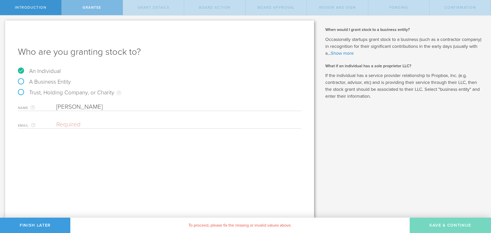
click at [92, 122] on input "email" at bounding box center [177, 125] width 242 height 8
paste input "shawley23@gmail.com"
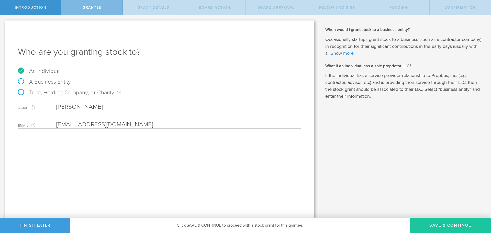
type input "shawley23@gmail.com"
click at [449, 225] on button "Save & Continue" at bounding box center [449, 224] width 81 height 15
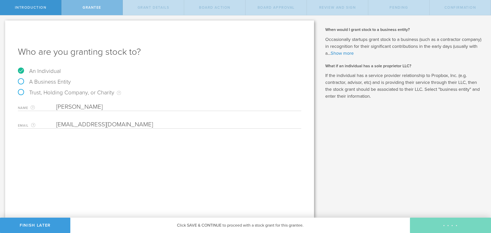
type input "10,000"
type input "48"
type input "12"
select select "none"
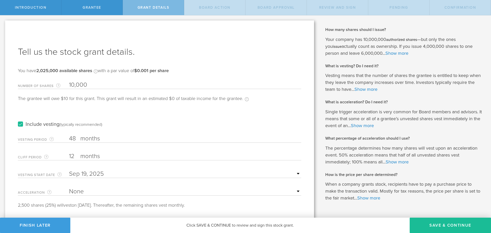
click at [19, 123] on label "Include vesting (typically recommended)" at bounding box center [60, 124] width 84 height 5
click at [0, 0] on input "Include vesting (typically recommended)" at bounding box center [0, 0] width 0 height 0
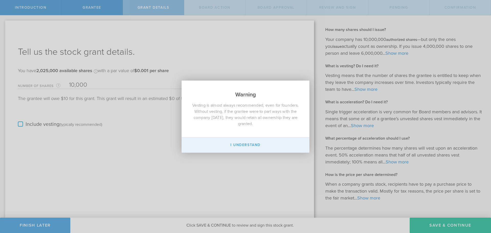
click at [244, 141] on button "I Understand" at bounding box center [245, 144] width 128 height 15
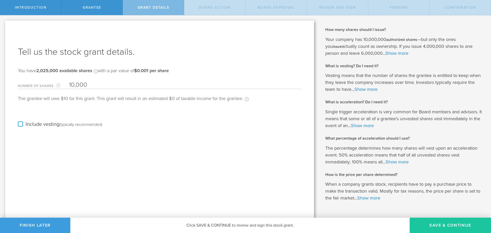
click at [437, 221] on button "Save & Continue" at bounding box center [449, 224] width 81 height 15
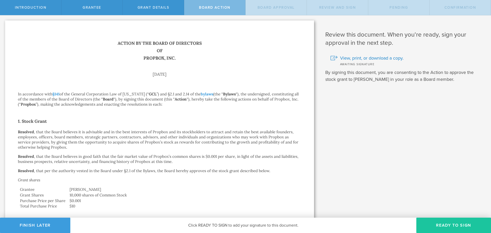
click at [448, 222] on button "Ready to Sign" at bounding box center [453, 224] width 75 height 15
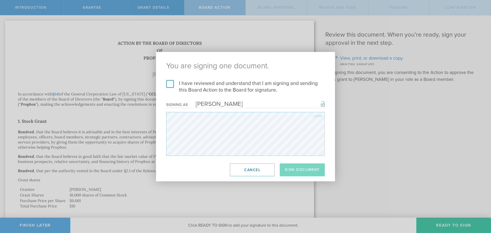
click at [167, 87] on label "I have reviewed and understand that I am signing and sending this Board Action …" at bounding box center [245, 86] width 158 height 13
click at [0, 0] on input "I have reviewed and understand that I am signing and sending this Board Action …" at bounding box center [0, 0] width 0 height 0
click at [307, 173] on button "Sign Document" at bounding box center [302, 169] width 45 height 13
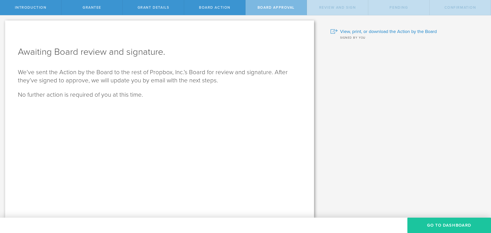
click at [434, 218] on button "Go To Dashboard" at bounding box center [449, 224] width 84 height 15
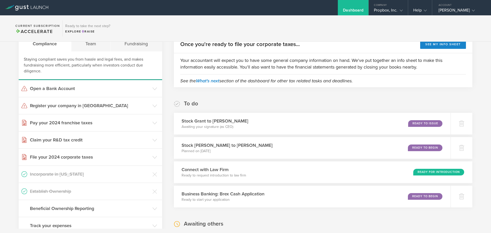
scroll to position [153, 0]
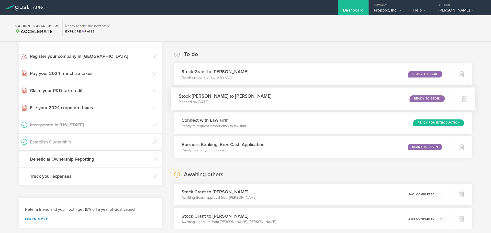
click at [292, 97] on div "Stock [PERSON_NAME] to [PERSON_NAME] Planned on [DATE] Ready to Begin" at bounding box center [312, 98] width 282 height 22
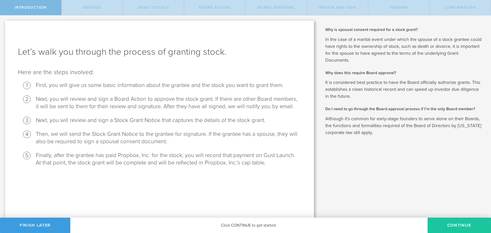
click at [432, 222] on button "Continue" at bounding box center [458, 224] width 63 height 15
radio input "true"
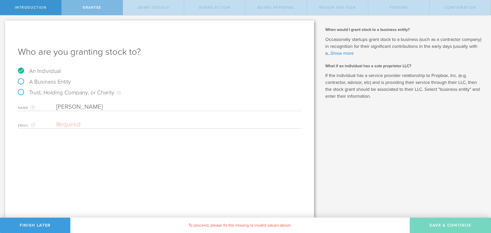
click at [86, 128] on input "email" at bounding box center [177, 125] width 242 height 8
click at [86, 125] on input "email" at bounding box center [177, 125] width 242 height 8
paste input "neal.ewing7@gmail.com"
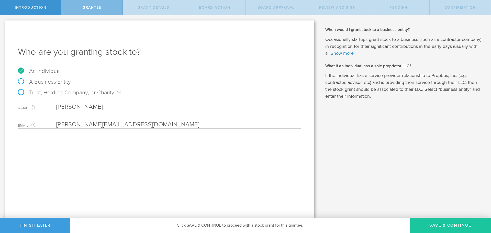
type input "neal.ewing7@gmail.com"
click at [446, 221] on button "Save & Continue" at bounding box center [449, 224] width 81 height 15
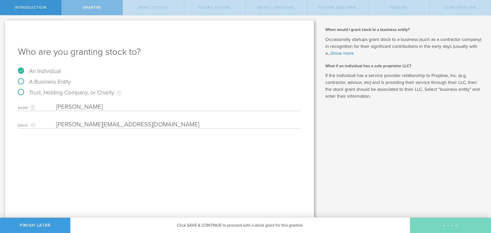
type input "15,000"
type input "48"
type input "12"
select select "none"
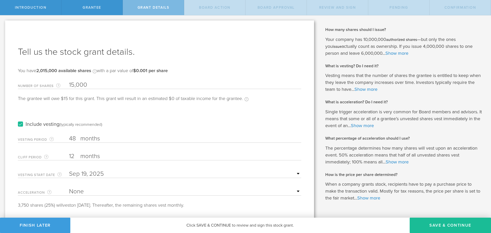
click at [22, 124] on label "Include vesting (typically recommended)" at bounding box center [60, 124] width 84 height 5
click at [0, 0] on input "Include vesting (typically recommended)" at bounding box center [0, 0] width 0 height 0
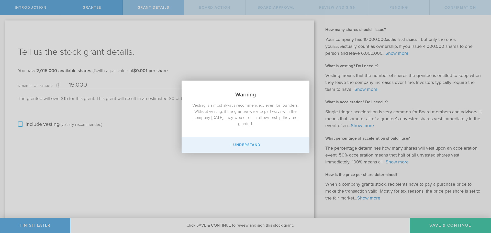
click at [242, 148] on button "I Understand" at bounding box center [245, 144] width 128 height 15
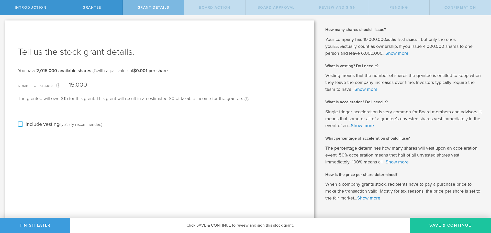
click at [447, 225] on button "Save & Continue" at bounding box center [449, 224] width 81 height 15
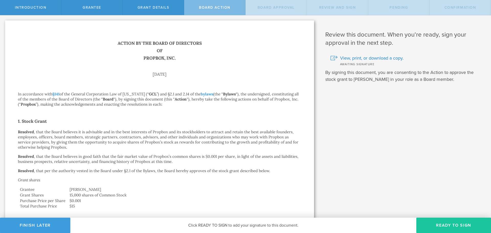
click at [456, 225] on button "Ready to Sign" at bounding box center [453, 224] width 75 height 15
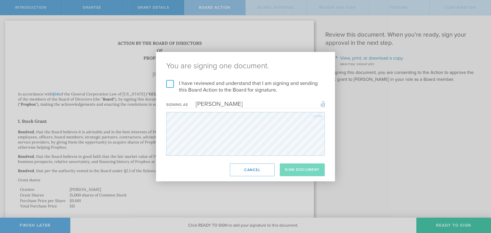
click at [172, 83] on label "I have reviewed and understand that I am signing and sending this Board Action …" at bounding box center [245, 86] width 158 height 13
click at [0, 0] on input "I have reviewed and understand that I am signing and sending this Board Action …" at bounding box center [0, 0] width 0 height 0
click at [285, 165] on button "Sign Document" at bounding box center [302, 169] width 45 height 13
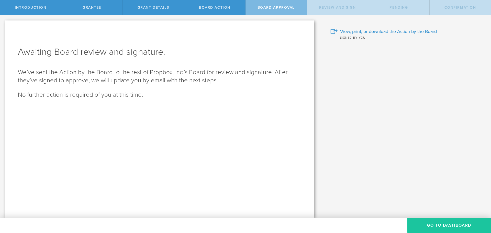
click at [438, 222] on button "Go To Dashboard" at bounding box center [449, 224] width 84 height 15
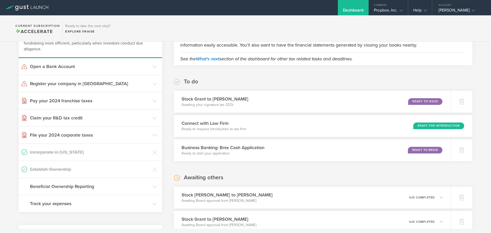
scroll to position [128, 0]
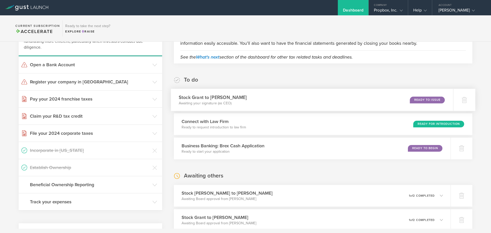
click at [336, 101] on div "Stock Grant to [PERSON_NAME] Awaiting your signature (as CEO) Ready to Issue" at bounding box center [312, 100] width 282 height 22
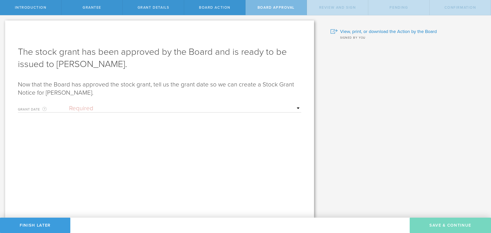
click at [222, 104] on div "Grant Date This is the date on which the recipient is granted the stock. This d…" at bounding box center [159, 107] width 283 height 10
click at [225, 107] on select "Required Upon [PERSON_NAME]'s signature A specific date" at bounding box center [185, 109] width 232 height 8
select select "uponGranteeSignature"
click at [69, 105] on select "Required Upon [PERSON_NAME]'s signature A specific date" at bounding box center [185, 109] width 232 height 8
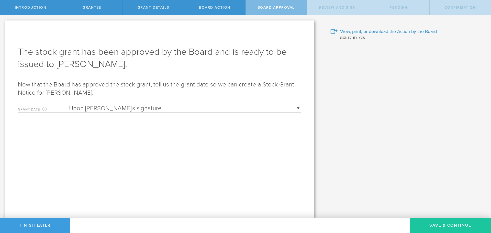
click at [435, 221] on button "Save & Continue" at bounding box center [449, 224] width 81 height 15
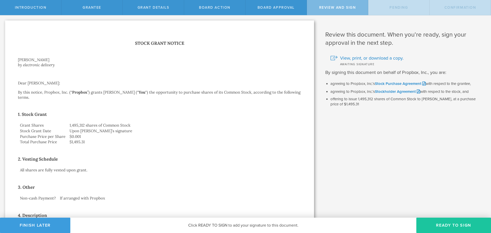
click at [435, 228] on button "Ready to Sign" at bounding box center [453, 224] width 75 height 15
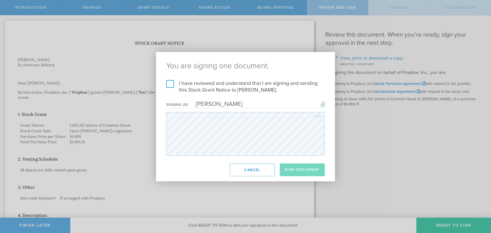
click at [170, 84] on label "I have reviewed and understand that I am signing and sending this Stock Grant N…" at bounding box center [245, 86] width 158 height 13
click at [0, 0] on input "I have reviewed and understand that I am signing and sending this Stock Grant N…" at bounding box center [0, 0] width 0 height 0
click at [295, 165] on button "Sign Document" at bounding box center [302, 169] width 45 height 13
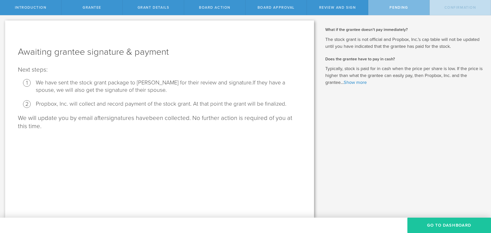
click at [448, 220] on button "Go To Dashboard" at bounding box center [449, 224] width 84 height 15
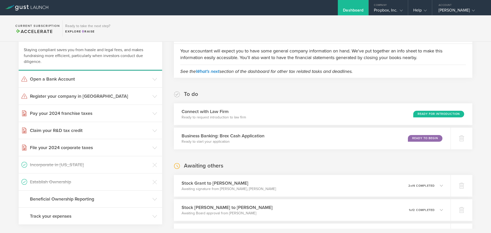
scroll to position [179, 0]
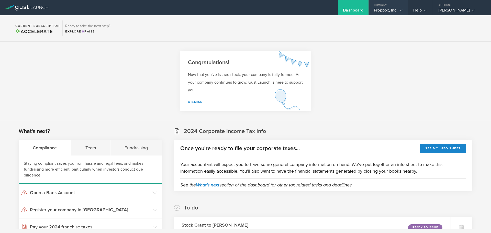
click at [393, 6] on div "Company" at bounding box center [387, 4] width 39 height 8
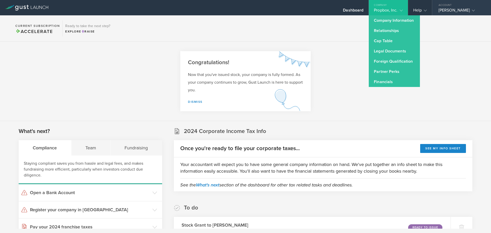
click at [471, 10] on icon at bounding box center [472, 10] width 3 height 3
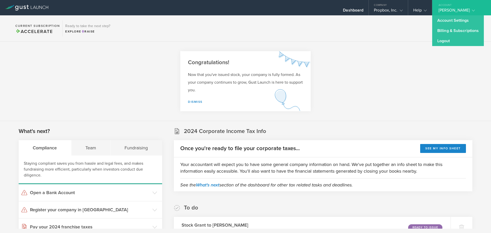
click at [471, 10] on icon at bounding box center [472, 10] width 3 height 3
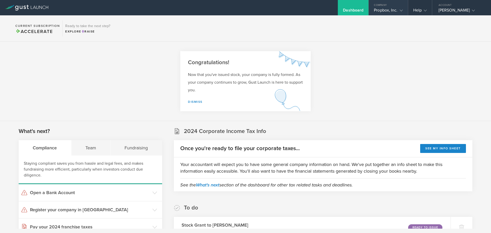
click at [396, 9] on div "Propbox, Inc." at bounding box center [388, 12] width 29 height 8
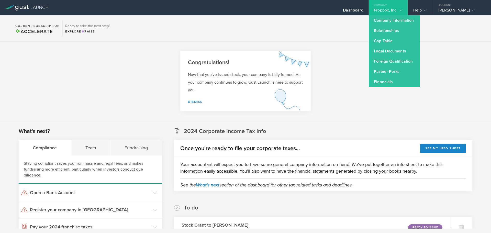
click at [396, 9] on div "Propbox, Inc." at bounding box center [388, 12] width 29 height 8
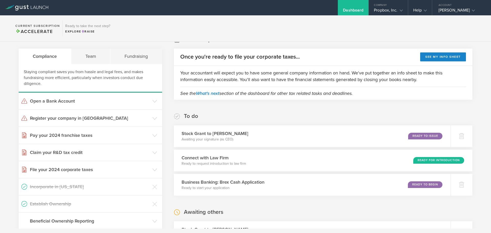
scroll to position [83, 0]
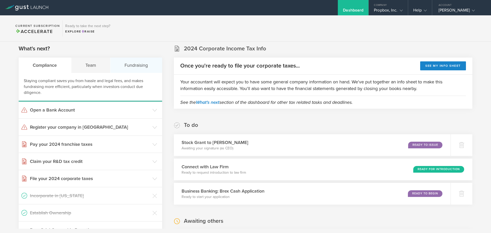
click at [131, 66] on div "Fundraising" at bounding box center [136, 64] width 52 height 15
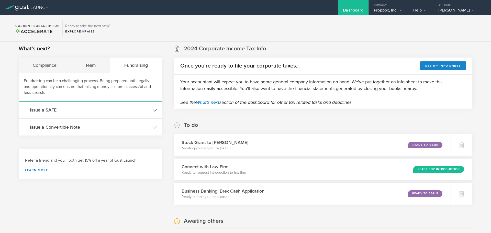
click at [135, 111] on h3 "Issue a SAFE" at bounding box center [90, 110] width 120 height 7
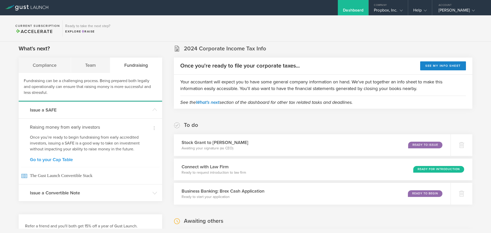
click at [52, 159] on link "Go to your Cap Table" at bounding box center [90, 159] width 121 height 5
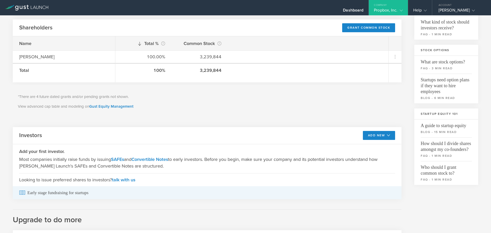
scroll to position [128, 0]
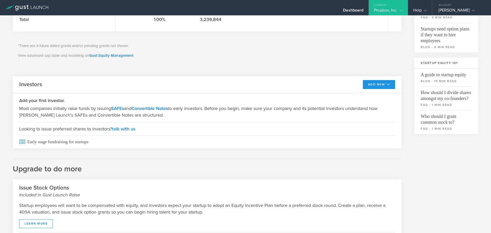
click at [387, 84] on icon at bounding box center [388, 84] width 3 height 3
click at [372, 94] on li "SAFE" at bounding box center [374, 96] width 37 height 10
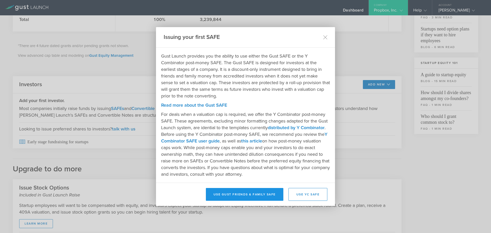
click at [244, 194] on button "Use Gust Friends & Family SAFE" at bounding box center [244, 194] width 77 height 13
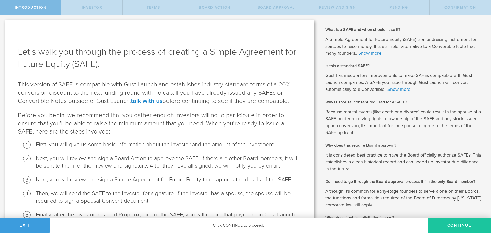
click at [456, 221] on button "Continue" at bounding box center [458, 224] width 63 height 15
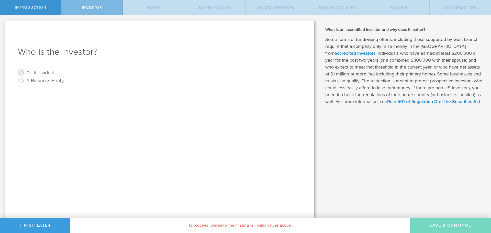
click at [20, 72] on input "An Individual" at bounding box center [21, 72] width 8 height 8
radio input "true"
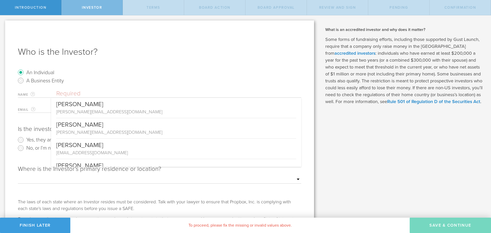
click at [96, 95] on input "text" at bounding box center [178, 94] width 245 height 8
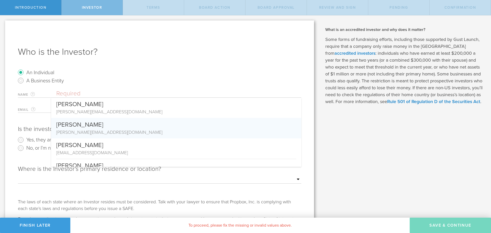
click at [90, 129] on div "[PERSON_NAME][EMAIL_ADDRESS][DOMAIN_NAME]" at bounding box center [176, 132] width 240 height 7
type input "[PERSON_NAME]"
type input "[PERSON_NAME][EMAIL_ADDRESS][DOMAIN_NAME]"
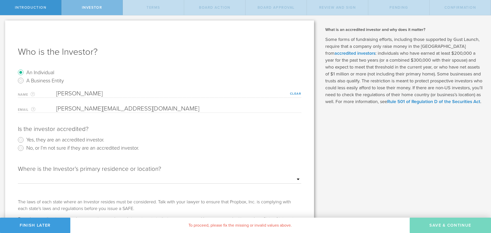
click at [144, 178] on select "Outside of the US Alabama Alaska Arizona Arkansas California Colorado Connectic…" at bounding box center [159, 180] width 283 height 8
click at [141, 175] on div "Where is the Investor’s primary residence or location? Outside of the US Alabam…" at bounding box center [159, 179] width 283 height 39
click at [222, 173] on div "Where is the Investor’s primary residence or location?" at bounding box center [159, 169] width 283 height 8
click at [268, 181] on select "Outside of the US Alabama Alaska Arizona Arkansas California Colorado Connectic…" at bounding box center [159, 180] width 283 height 8
select select "string:WI"
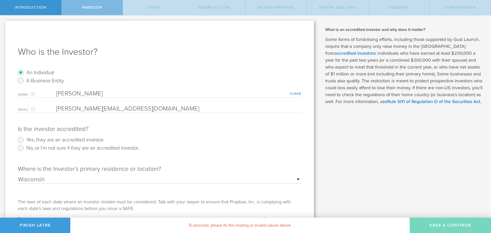
click at [18, 176] on select "Outside of the US Alabama Alaska Arizona Arkansas California Colorado Connectic…" at bounding box center [159, 180] width 283 height 8
click at [95, 141] on label "Yes, they are an accredited investor." at bounding box center [65, 139] width 78 height 7
click at [25, 141] on input "Yes, they are an accredited investor." at bounding box center [21, 140] width 8 height 8
radio input "true"
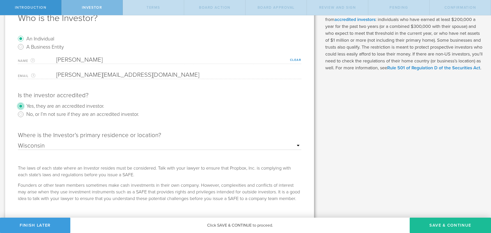
scroll to position [41, 0]
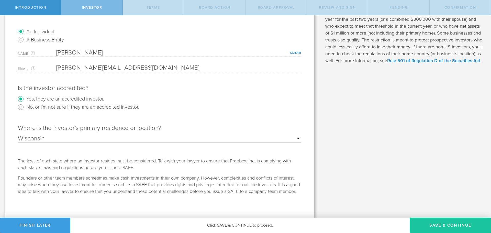
click at [440, 221] on button "Save & Continue" at bounding box center [449, 224] width 81 height 15
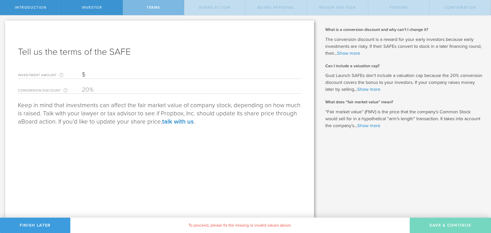
scroll to position [0, 0]
click at [90, 73] on input "Investment Amount The amount (in USD) that this investor is paying for the SAFE." at bounding box center [191, 75] width 219 height 8
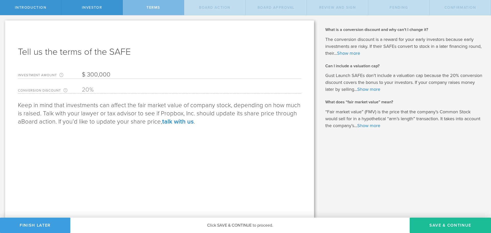
type input "300,000"
click at [76, 89] on div "Conversion Discount The conversion discount establishes a discount on the price…" at bounding box center [159, 90] width 283 height 8
click at [422, 221] on button "Save & Continue" at bounding box center [449, 224] width 81 height 15
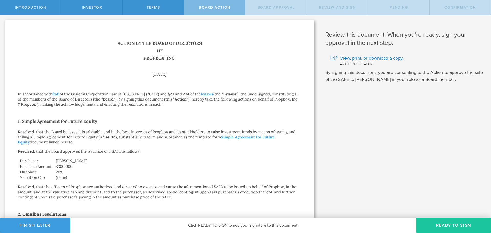
click at [431, 224] on button "Ready to Sign" at bounding box center [453, 224] width 75 height 15
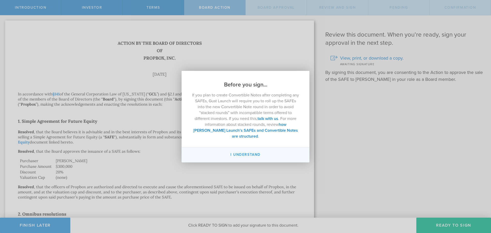
click at [245, 153] on button "I understand" at bounding box center [245, 154] width 128 height 15
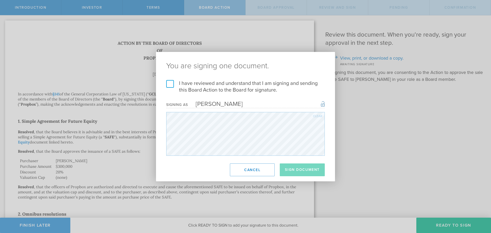
click at [170, 83] on label "I have reviewed and understand that I am signing and sending this Board Action …" at bounding box center [245, 86] width 158 height 13
click at [0, 0] on input "I have reviewed and understand that I am signing and sending this Board Action …" at bounding box center [0, 0] width 0 height 0
click at [302, 171] on button "Sign Document" at bounding box center [302, 169] width 45 height 13
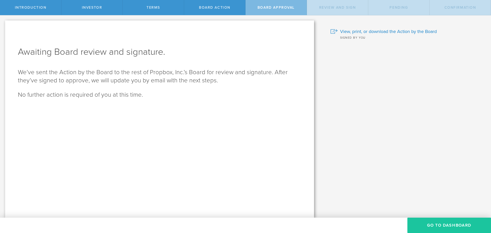
click at [448, 224] on button "Go To Dashboard" at bounding box center [449, 224] width 84 height 15
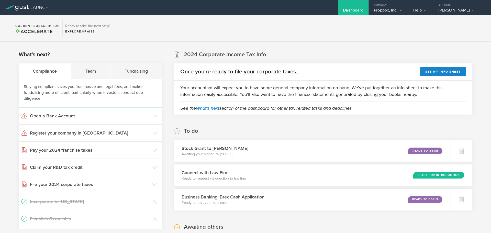
scroll to position [153, 0]
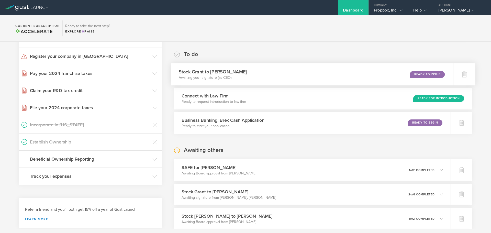
click at [325, 74] on div "Stock Grant to [PERSON_NAME] Awaiting your signature (as CEO) Ready to Issue" at bounding box center [312, 74] width 282 height 22
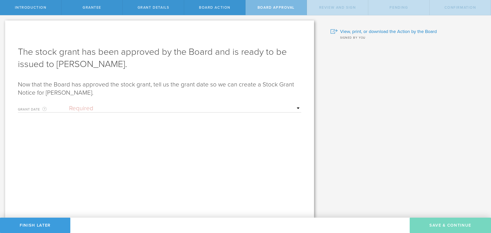
drag, startPoint x: 241, startPoint y: 113, endPoint x: 241, endPoint y: 110, distance: 2.8
click at [241, 112] on form "Grant Date This is the date on which the recipient is granted the stock. This d…" at bounding box center [159, 136] width 283 height 69
click at [240, 108] on select "Required Upon [PERSON_NAME]'s signature A specific date" at bounding box center [185, 109] width 232 height 8
select select "uponGranteeSignature"
click at [69, 105] on select "Required Upon [PERSON_NAME]'s signature A specific date" at bounding box center [185, 109] width 232 height 8
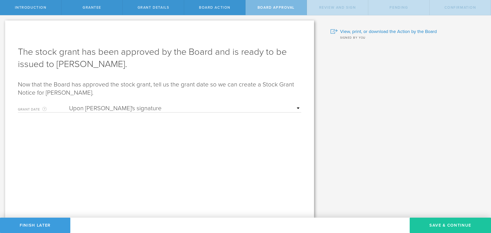
click at [457, 222] on button "Save & Continue" at bounding box center [449, 224] width 81 height 15
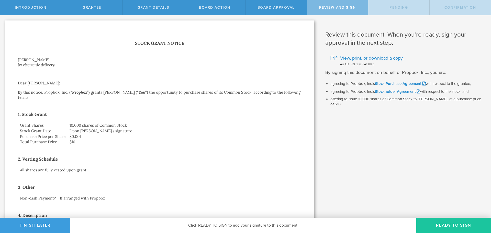
click at [446, 225] on button "Ready to Sign" at bounding box center [453, 224] width 75 height 15
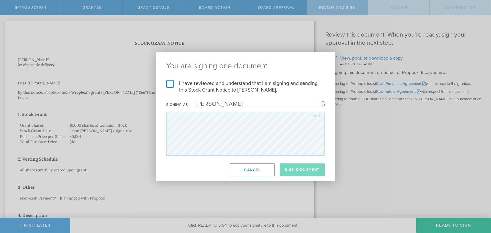
click at [170, 83] on label "I have reviewed and understand that I am signing and sending this Stock Grant N…" at bounding box center [245, 86] width 158 height 13
click at [0, 0] on input "I have reviewed and understand that I am signing and sending this Stock Grant N…" at bounding box center [0, 0] width 0 height 0
click at [301, 166] on button "Sign Document" at bounding box center [302, 169] width 45 height 13
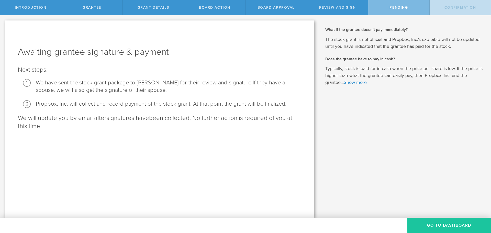
click at [437, 221] on button "Go To Dashboard" at bounding box center [449, 224] width 84 height 15
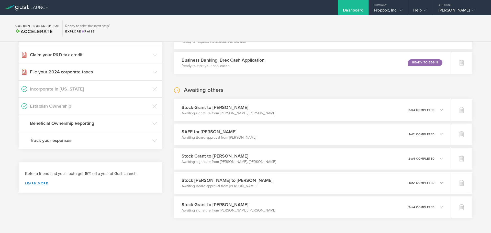
scroll to position [204, 0]
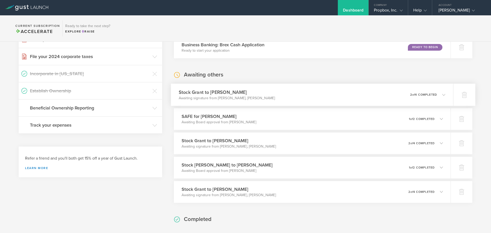
click at [363, 94] on div "Stock Grant to Scott Hawley Awaiting signature from Richard Montgomery, Scott H…" at bounding box center [312, 95] width 282 height 22
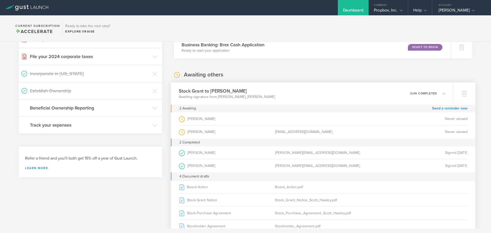
click at [363, 94] on div "Stock Grant to Scott Hawley Awaiting signature from Richard Montgomery, Scott H…" at bounding box center [312, 93] width 282 height 22
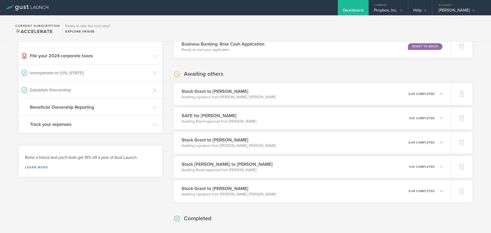
scroll to position [230, 0]
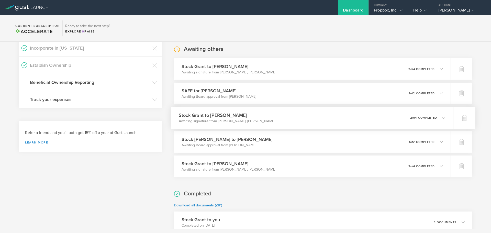
click at [341, 119] on div "Stock Grant to Richard Montgomery Awaiting signature from Richard Montgomery, R…" at bounding box center [312, 118] width 282 height 22
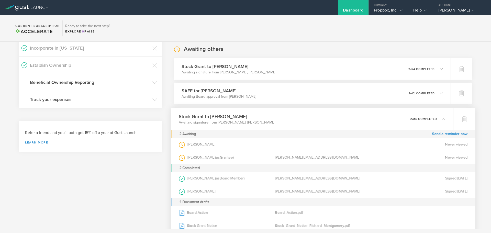
click at [341, 119] on div "Stock Grant to Richard Montgomery Awaiting signature from Richard Montgomery, R…" at bounding box center [312, 119] width 282 height 22
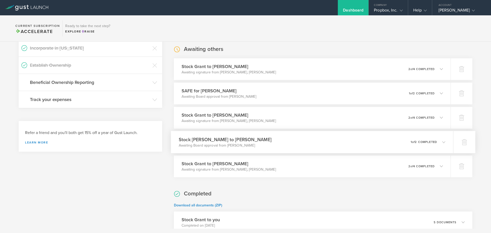
click at [348, 142] on div "Stock Grant to Neal Ewing Awaiting Board approval from Richard Montgomery 0 und…" at bounding box center [312, 142] width 282 height 22
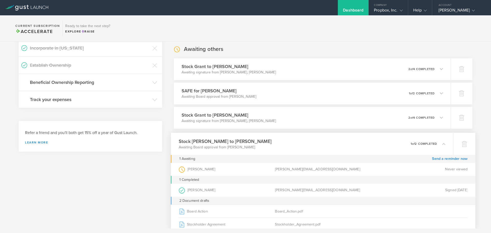
click at [348, 142] on div "Stock Grant to Neal Ewing Awaiting Board approval from Richard Montgomery 0 und…" at bounding box center [312, 144] width 282 height 22
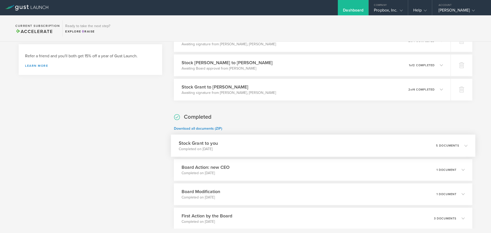
scroll to position [358, 0]
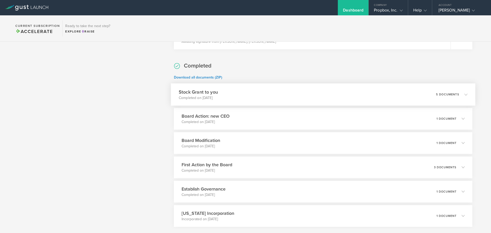
click at [397, 89] on div "Stock Grant to you Completed on Sep 19, 2025 5 documents" at bounding box center [323, 94] width 304 height 22
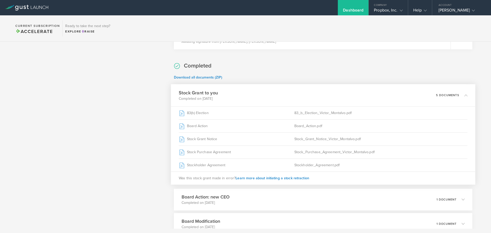
click at [397, 89] on div "Stock Grant to you Completed on Sep 19, 2025 5 documents" at bounding box center [323, 95] width 304 height 22
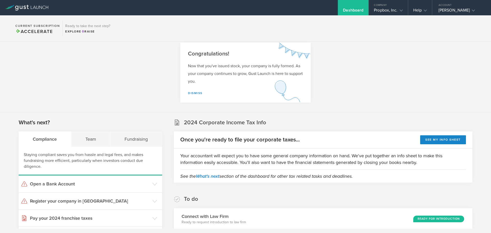
scroll to position [0, 0]
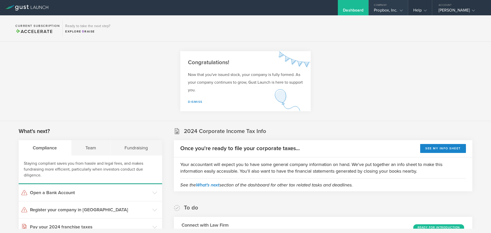
click at [385, 9] on div "Propbox, Inc." at bounding box center [388, 12] width 29 height 8
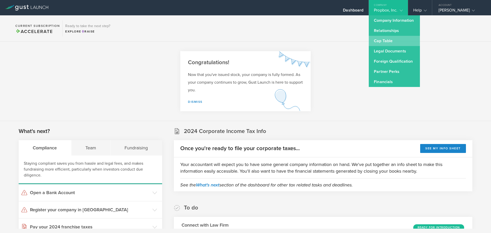
click at [398, 40] on link "Cap Table" at bounding box center [393, 41] width 51 height 10
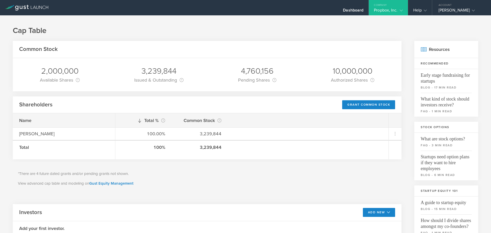
click at [38, 8] on icon at bounding box center [26, 8] width 43 height 6
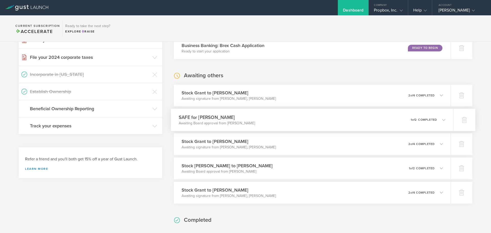
scroll to position [204, 0]
click at [310, 96] on div "Stock Grant to Scott Hawley Awaiting signature from Richard Montgomery, Scott H…" at bounding box center [312, 95] width 282 height 22
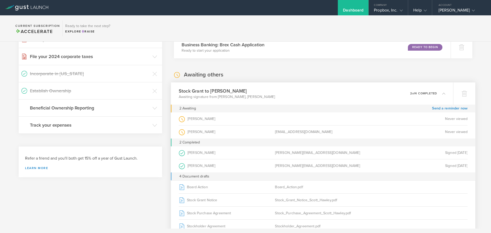
click at [376, 91] on div "Stock Grant to Scott Hawley Awaiting signature from Richard Montgomery, Scott H…" at bounding box center [312, 93] width 282 height 22
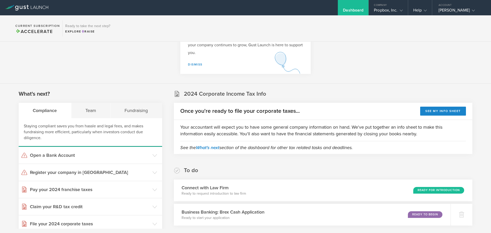
scroll to position [26, 0]
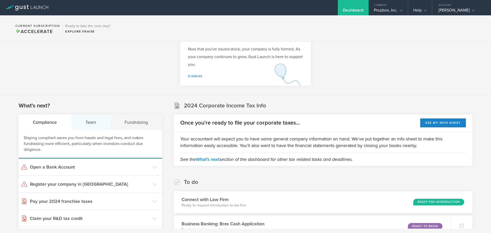
click at [90, 119] on div "Team" at bounding box center [90, 121] width 39 height 15
click at [133, 120] on div "Fundraising" at bounding box center [136, 121] width 52 height 15
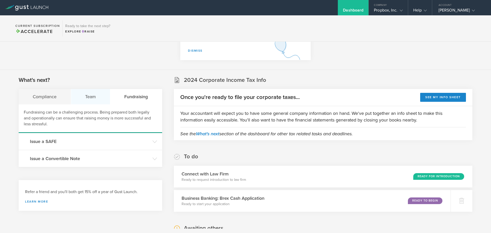
click at [96, 100] on div "Team" at bounding box center [90, 96] width 39 height 15
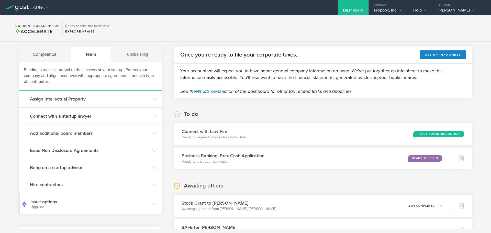
scroll to position [102, 0]
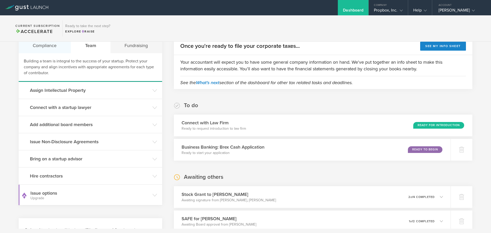
click at [47, 50] on div "Compliance" at bounding box center [45, 45] width 52 height 15
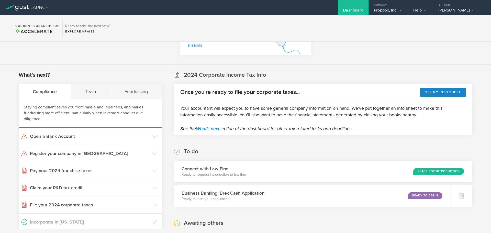
scroll to position [51, 0]
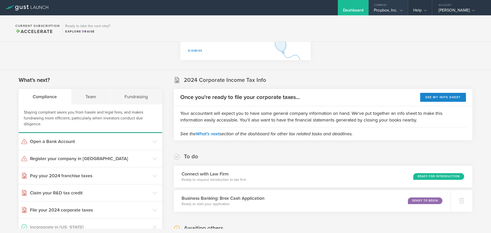
click at [384, 10] on div "Propbox, Inc." at bounding box center [388, 12] width 29 height 8
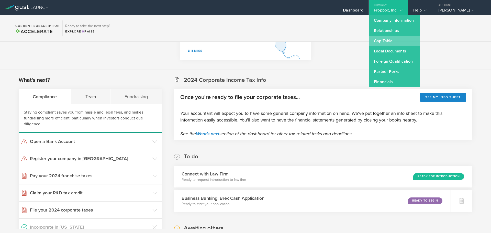
click at [382, 43] on link "Cap Table" at bounding box center [393, 41] width 51 height 10
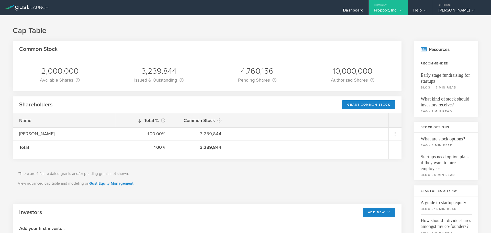
click at [397, 9] on div "Propbox, Inc." at bounding box center [388, 12] width 29 height 8
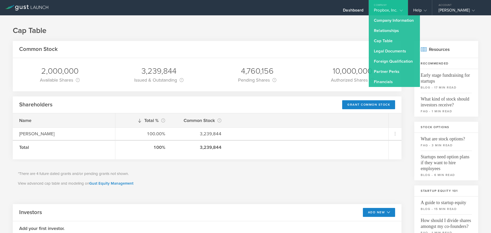
click at [46, 7] on icon at bounding box center [26, 8] width 43 height 6
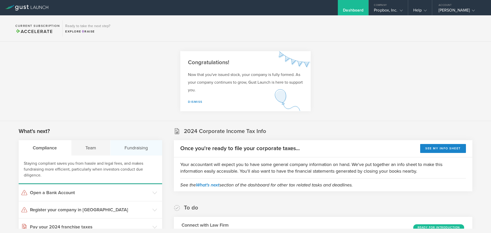
click at [128, 141] on div "Fundraising" at bounding box center [136, 147] width 52 height 15
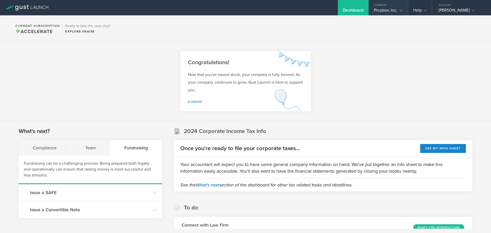
click at [397, 5] on div "Company" at bounding box center [387, 4] width 39 height 8
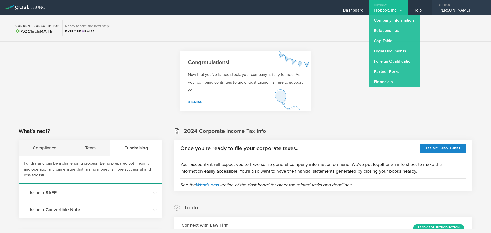
click at [459, 4] on div "Account" at bounding box center [461, 4] width 59 height 8
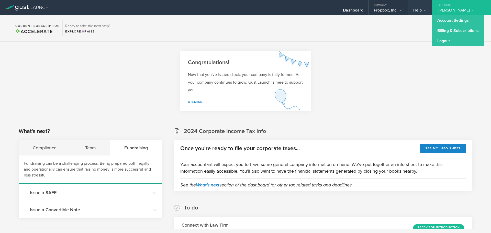
click at [426, 6] on div "Help" at bounding box center [420, 7] width 24 height 15
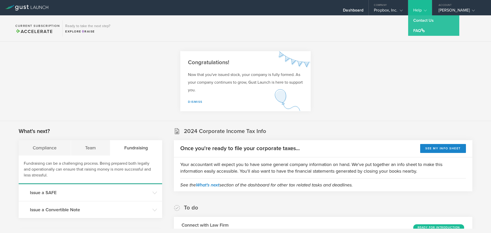
click at [426, 6] on div "Help" at bounding box center [420, 7] width 24 height 15
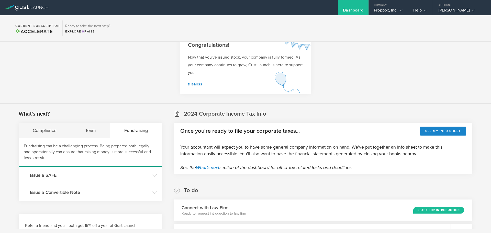
scroll to position [26, 0]
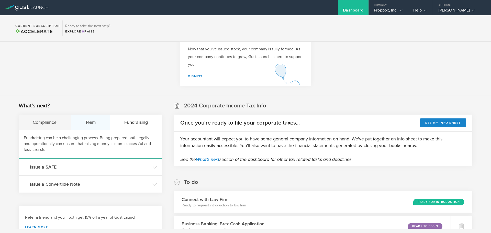
click at [88, 122] on div "Team" at bounding box center [90, 121] width 39 height 15
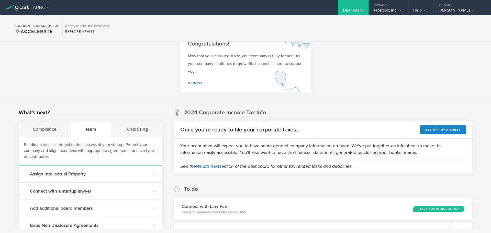
scroll to position [0, 0]
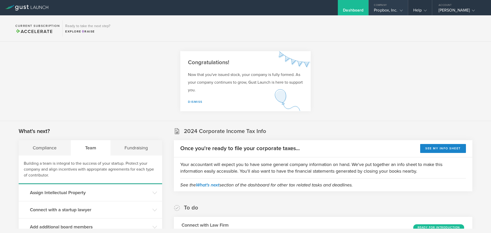
click at [384, 6] on div "Company" at bounding box center [387, 4] width 39 height 8
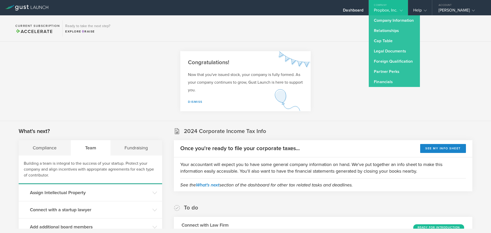
click at [332, 28] on section "Current Subscription Accelerate Ready to take the next step? Explore Raise" at bounding box center [245, 28] width 491 height 26
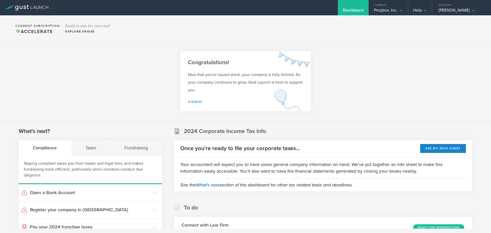
click at [429, 43] on section "Congratulations! Now that you've issued stock, your company is fully formed. As…" at bounding box center [245, 81] width 491 height 79
click at [448, 14] on div "[PERSON_NAME]" at bounding box center [459, 12] width 43 height 8
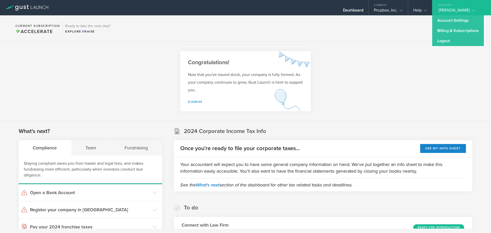
click at [381, 33] on section "Current Subscription Accelerate Ready to take the next step? Explore Raise" at bounding box center [245, 28] width 491 height 26
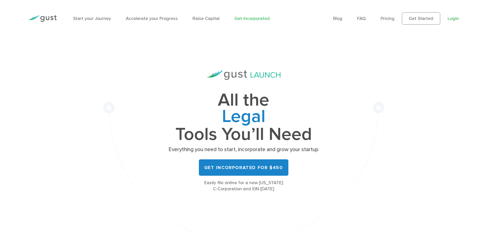
click at [455, 19] on link "Login" at bounding box center [452, 18] width 11 height 5
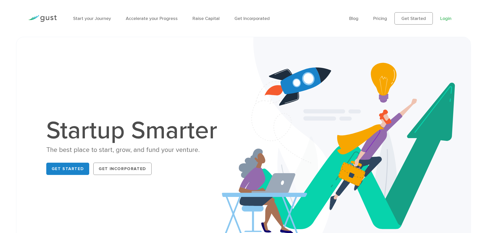
click at [448, 17] on link "Login" at bounding box center [445, 18] width 11 height 5
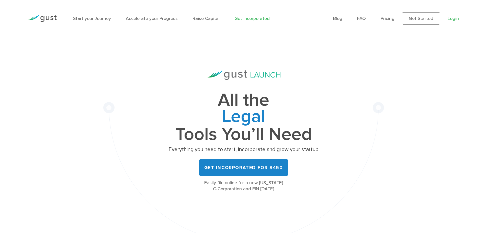
click at [452, 17] on link "Login" at bounding box center [452, 18] width 11 height 5
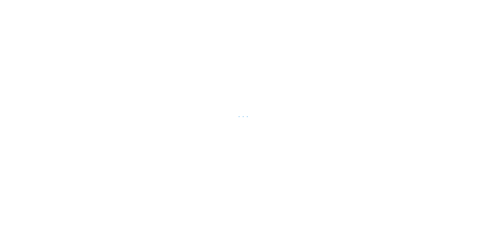
click at [448, 82] on div at bounding box center [245, 116] width 491 height 233
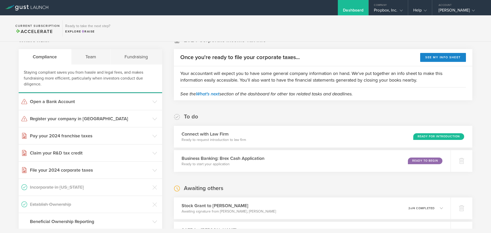
scroll to position [179, 0]
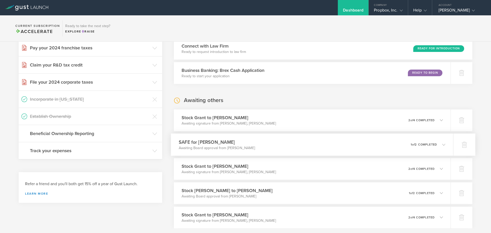
click at [358, 149] on div "SAFE for [PERSON_NAME] Awaiting Board approval from [PERSON_NAME] 0 undeliverab…" at bounding box center [312, 144] width 282 height 22
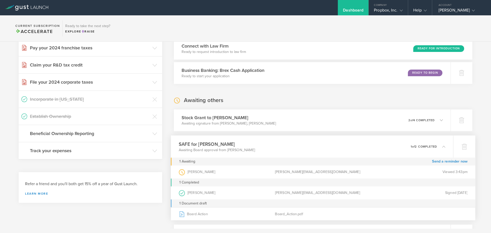
scroll to position [281, 0]
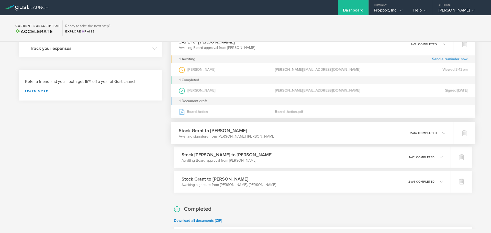
click at [315, 134] on div "Stock [PERSON_NAME] to [PERSON_NAME] Awaiting signature from [PERSON_NAME], [PE…" at bounding box center [312, 133] width 282 height 22
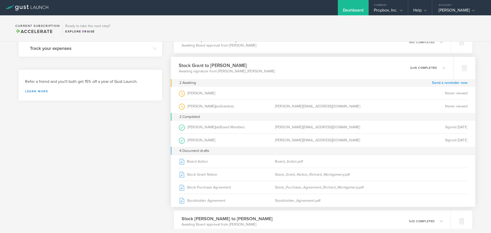
click at [450, 83] on link "Send a reminder now" at bounding box center [450, 83] width 36 height 8
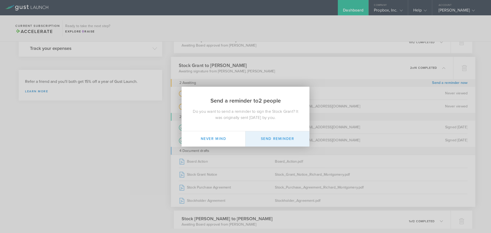
click at [271, 139] on button "Send Reminder" at bounding box center [277, 138] width 64 height 15
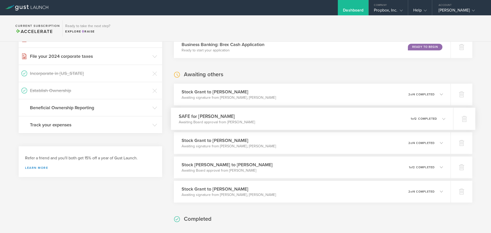
scroll to position [204, 0]
click at [275, 146] on p "Awaiting signature from [PERSON_NAME], [PERSON_NAME]" at bounding box center [227, 146] width 96 height 5
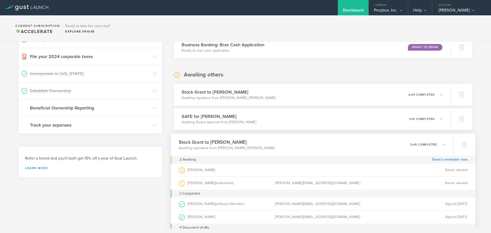
click at [436, 158] on link "Send a reminder now" at bounding box center [450, 159] width 36 height 8
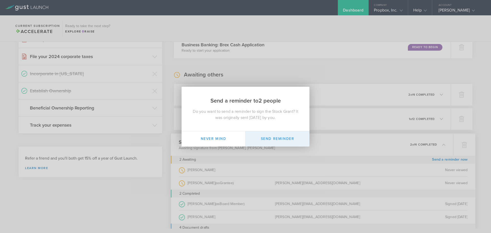
click at [280, 140] on button "Send Reminder" at bounding box center [277, 138] width 64 height 15
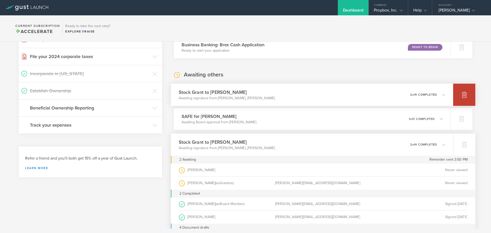
click at [461, 95] on icon at bounding box center [463, 94] width 5 height 5
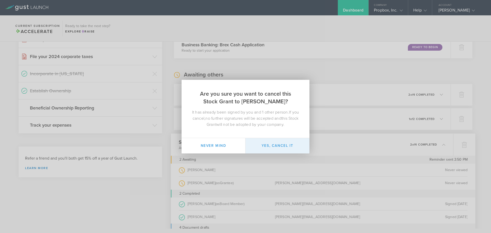
click at [275, 141] on button "Yes, cancel it" at bounding box center [277, 145] width 64 height 15
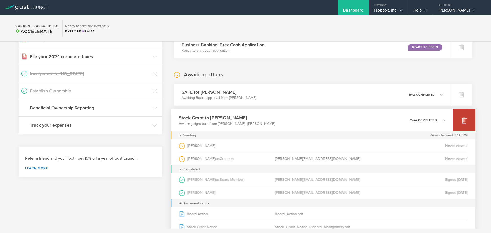
click at [461, 127] on div at bounding box center [464, 120] width 22 height 22
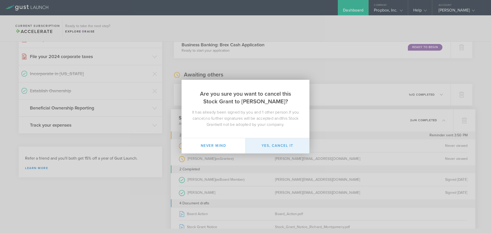
click at [269, 146] on button "Yes, cancel it" at bounding box center [277, 145] width 64 height 15
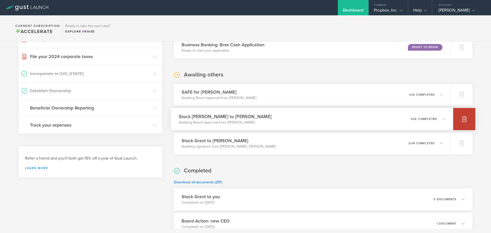
click at [460, 123] on div at bounding box center [464, 119] width 22 height 22
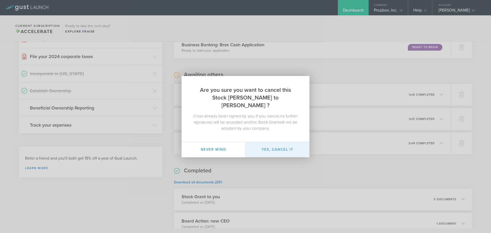
click at [282, 145] on button "Yes, cancel it" at bounding box center [277, 149] width 64 height 15
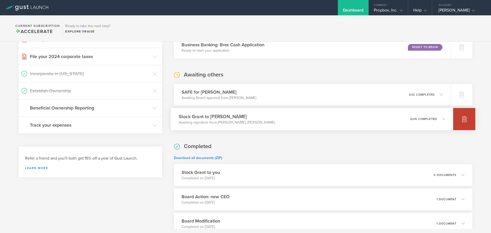
click at [456, 122] on div at bounding box center [464, 119] width 22 height 22
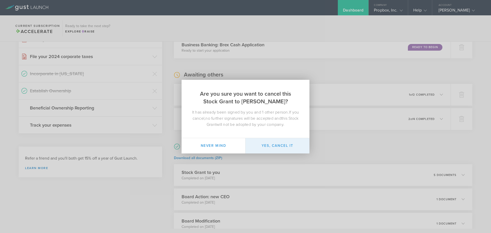
click at [291, 147] on button "Yes, cancel it" at bounding box center [277, 145] width 64 height 15
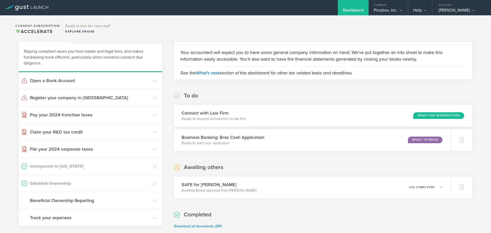
scroll to position [61, 0]
